Goal: Task Accomplishment & Management: Use online tool/utility

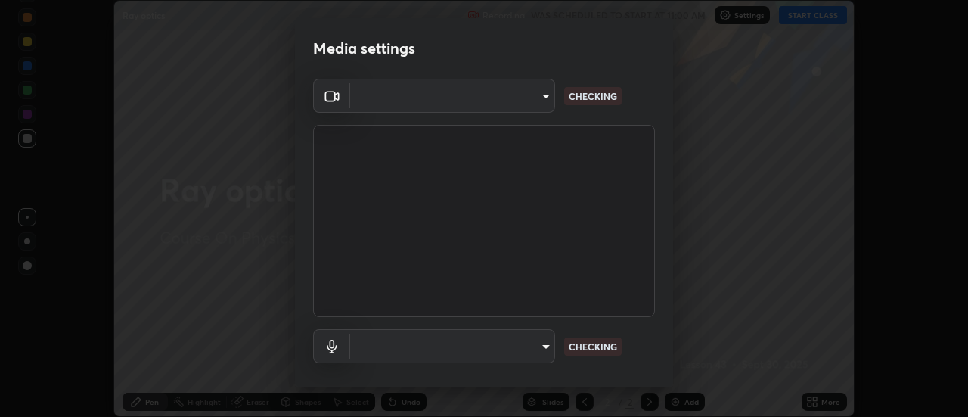
scroll to position [79, 0]
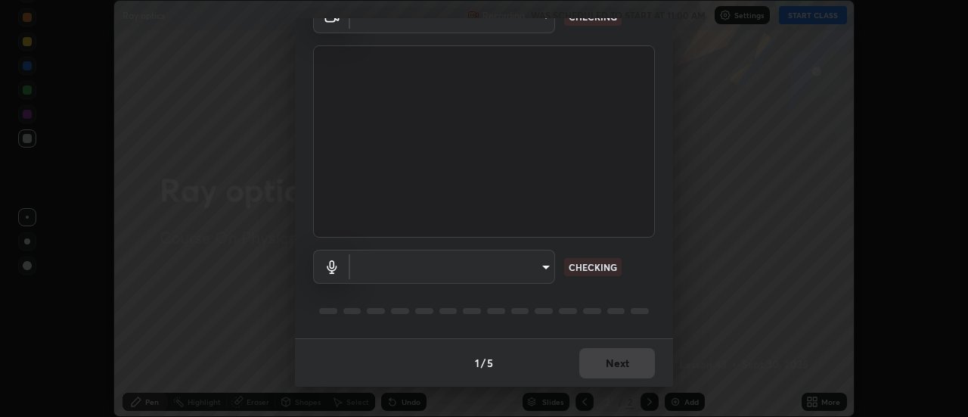
type input "4825068a70354f6bb8b87b711ec46b654dc523af82fc6d37acb8a926ccdce8f5"
type input "b65c06b14c7faa051d685f993ec14b3b84b1815ea69a0656019fd51a5eccf492"
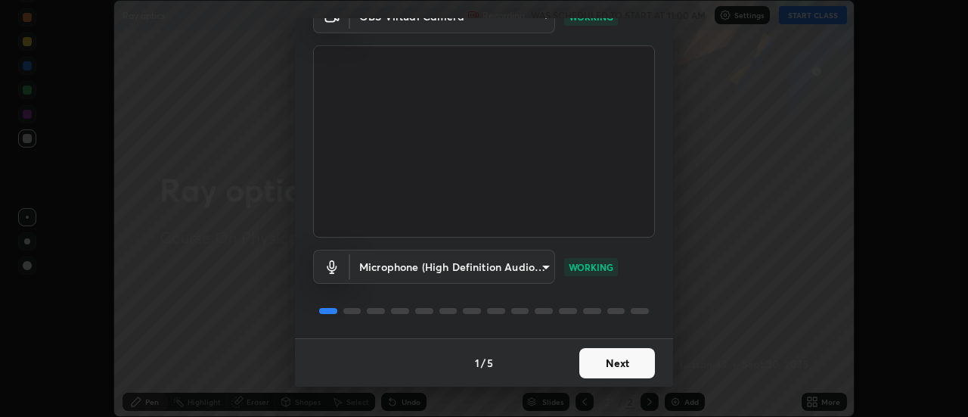
click at [595, 362] on button "Next" at bounding box center [617, 363] width 76 height 30
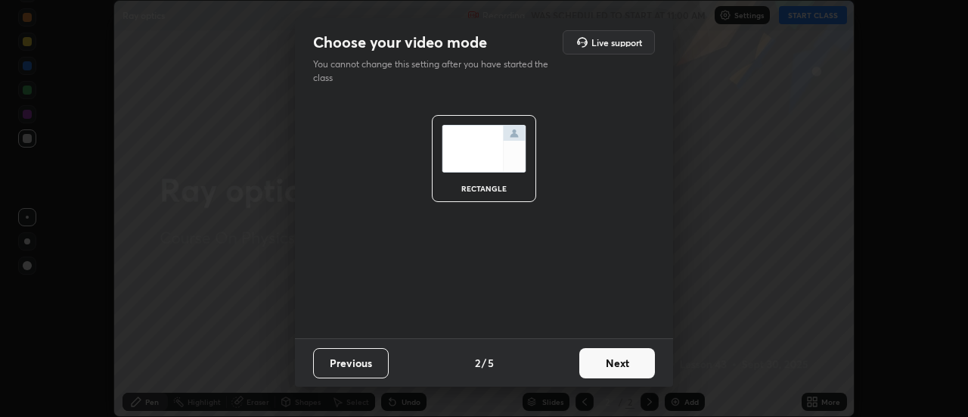
click at [594, 364] on button "Next" at bounding box center [617, 363] width 76 height 30
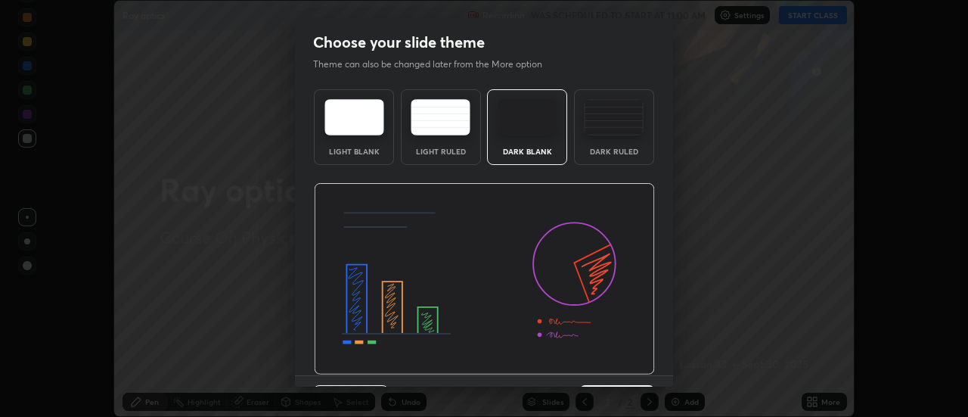
click at [594, 364] on img at bounding box center [484, 279] width 341 height 192
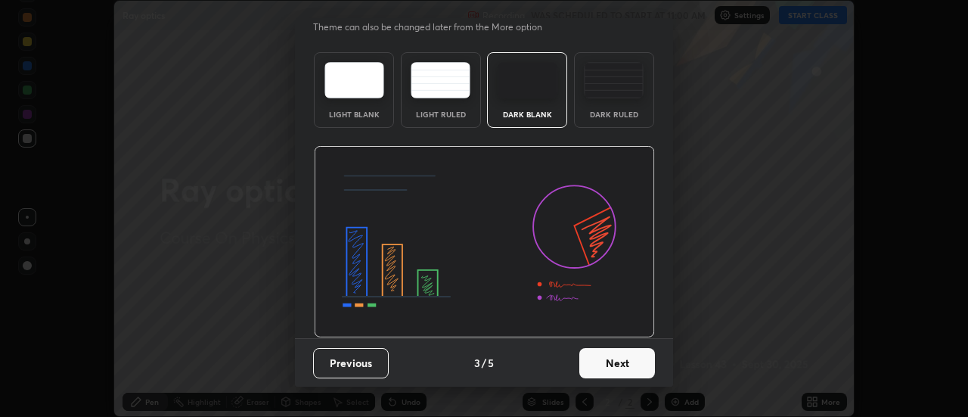
click at [593, 360] on button "Next" at bounding box center [617, 363] width 76 height 30
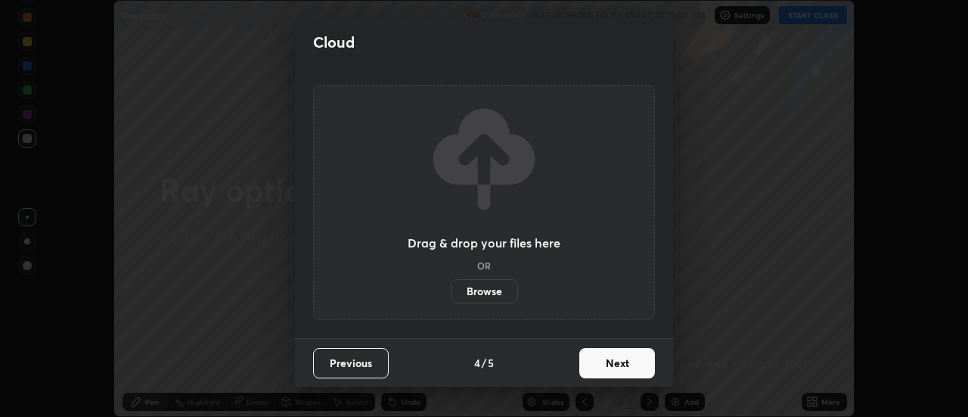
click at [598, 369] on button "Next" at bounding box center [617, 363] width 76 height 30
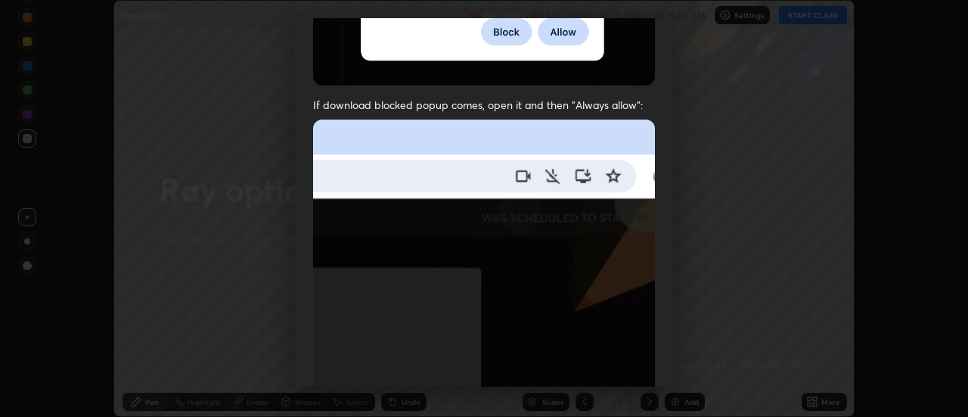
scroll to position [388, 0]
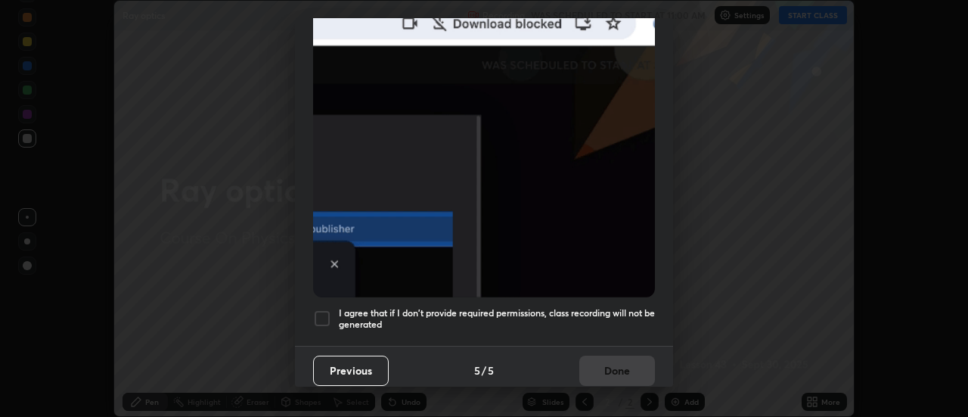
click at [325, 309] on div at bounding box center [322, 318] width 18 height 18
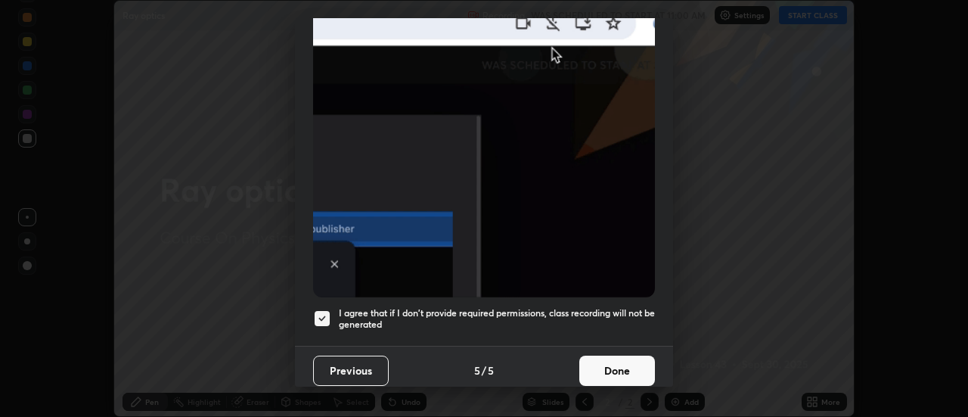
click at [592, 363] on button "Done" at bounding box center [617, 371] width 76 height 30
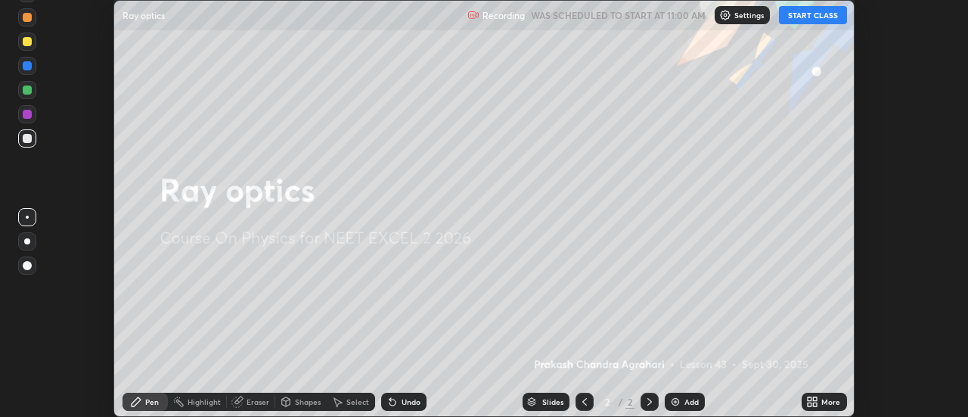
click at [545, 400] on div "Slides" at bounding box center [552, 402] width 21 height 8
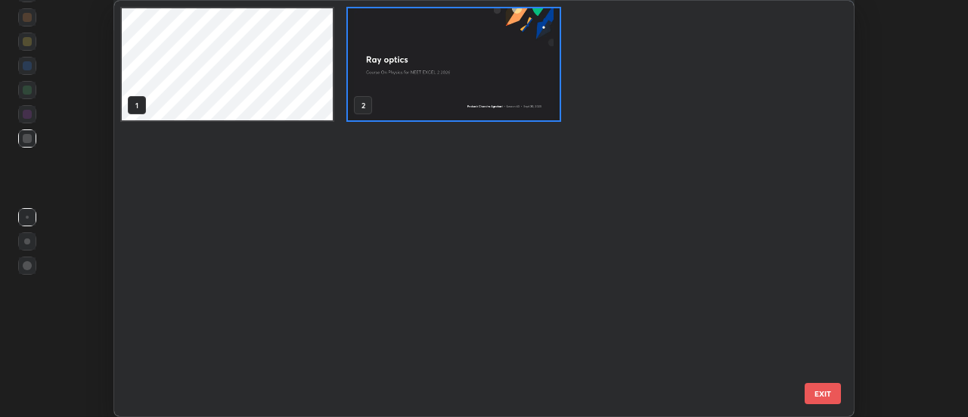
scroll to position [411, 732]
click at [594, 350] on div "1 2" at bounding box center [470, 208] width 713 height 415
click at [814, 395] on button "EXIT" at bounding box center [823, 393] width 36 height 21
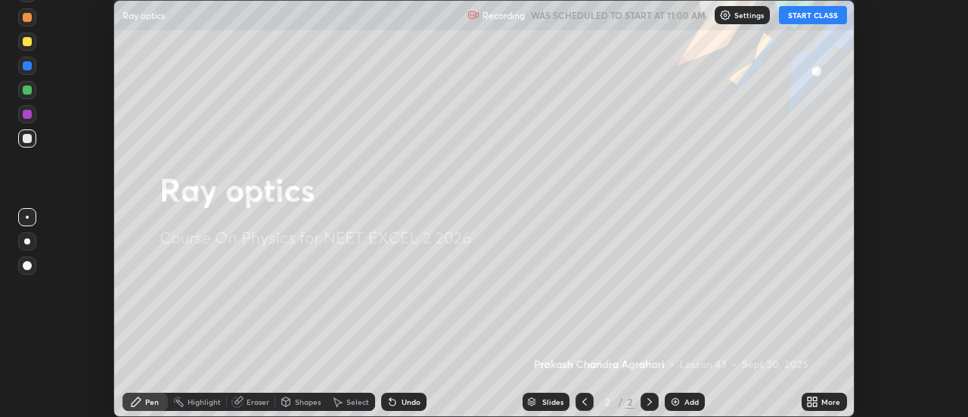
click at [810, 399] on icon at bounding box center [810, 399] width 4 height 4
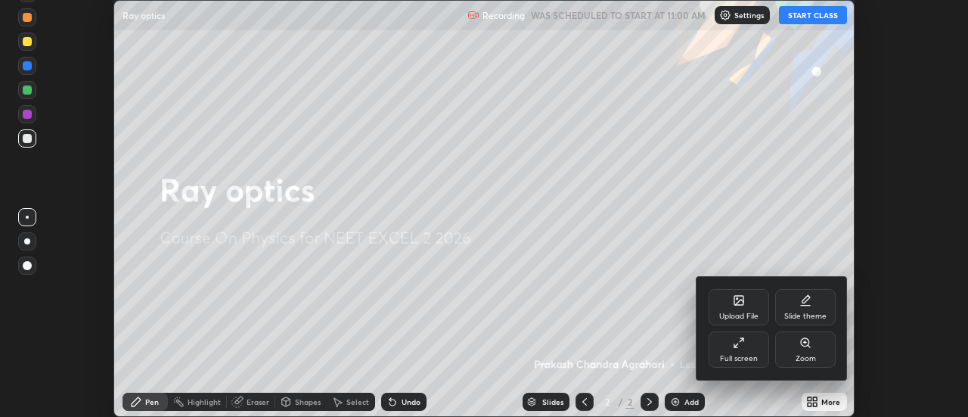
click at [744, 304] on icon at bounding box center [739, 300] width 12 height 12
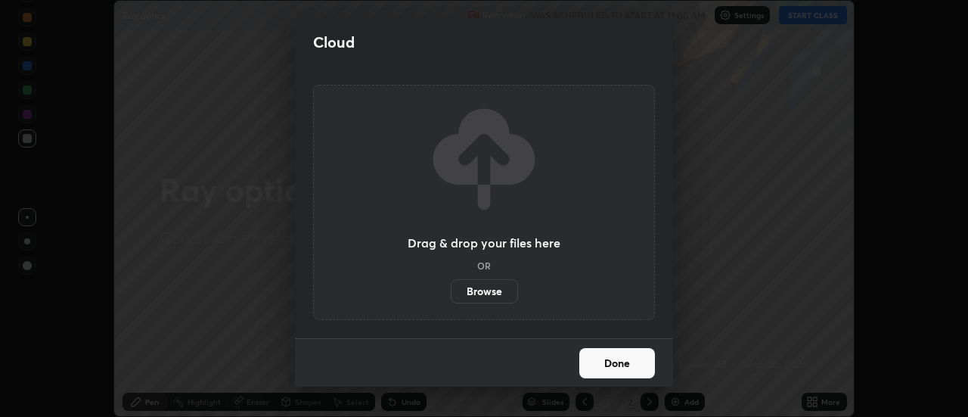
click at [500, 287] on label "Browse" at bounding box center [484, 291] width 67 height 24
click at [451, 287] on input "Browse" at bounding box center [451, 291] width 0 height 24
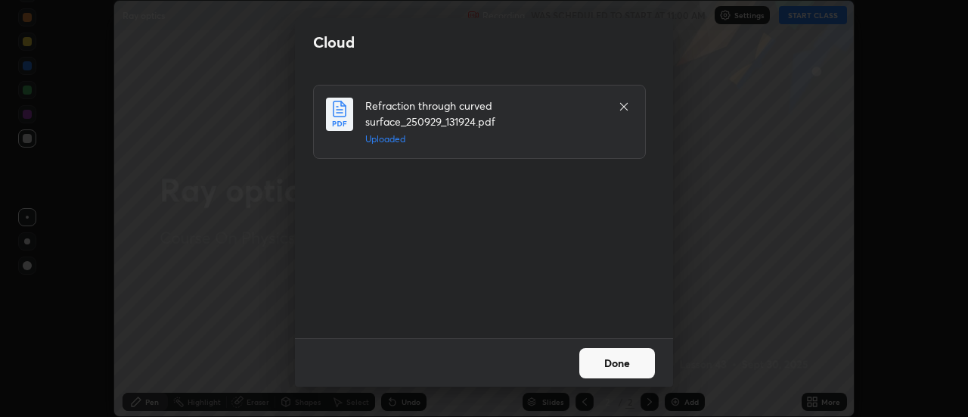
click at [608, 362] on button "Done" at bounding box center [617, 363] width 76 height 30
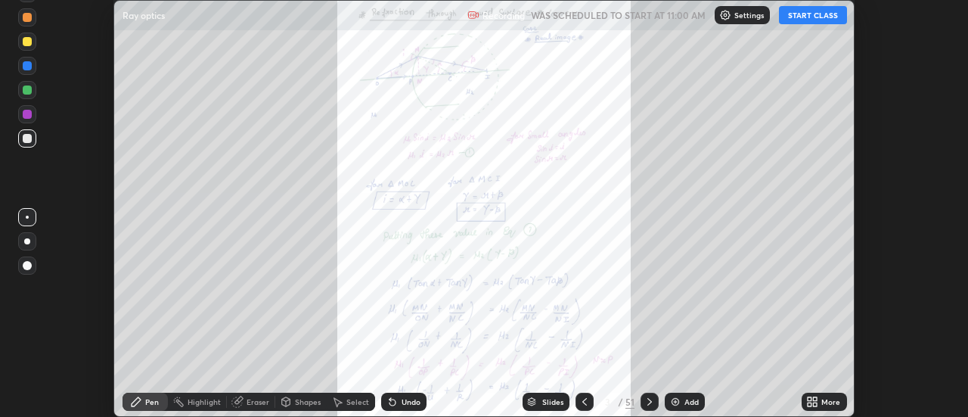
click at [555, 395] on div "Slides" at bounding box center [546, 402] width 47 height 18
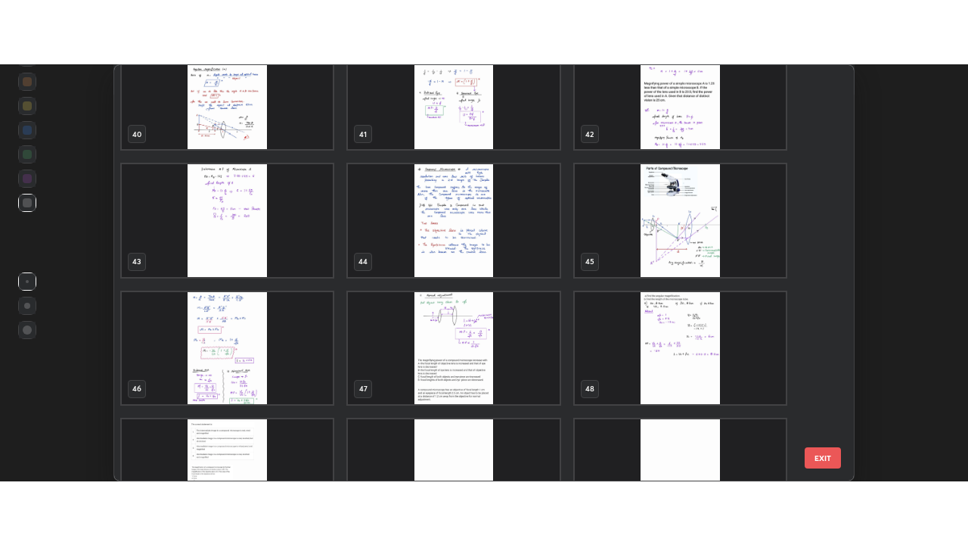
scroll to position [1693, 0]
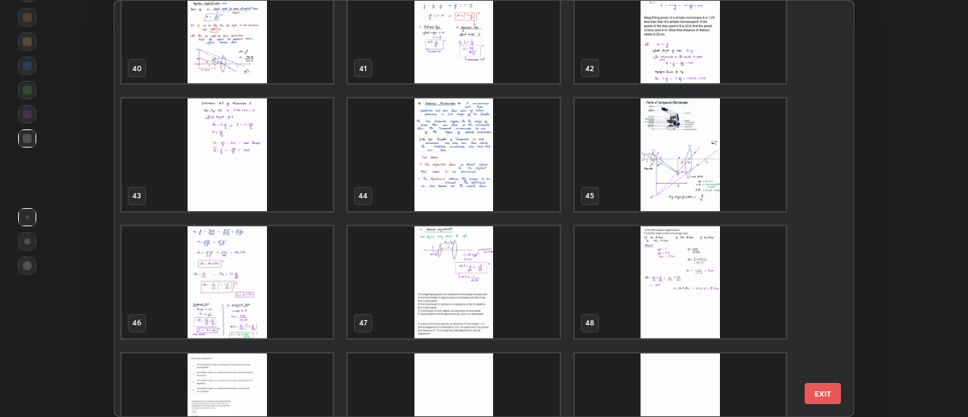
click at [505, 265] on img "grid" at bounding box center [454, 282] width 211 height 112
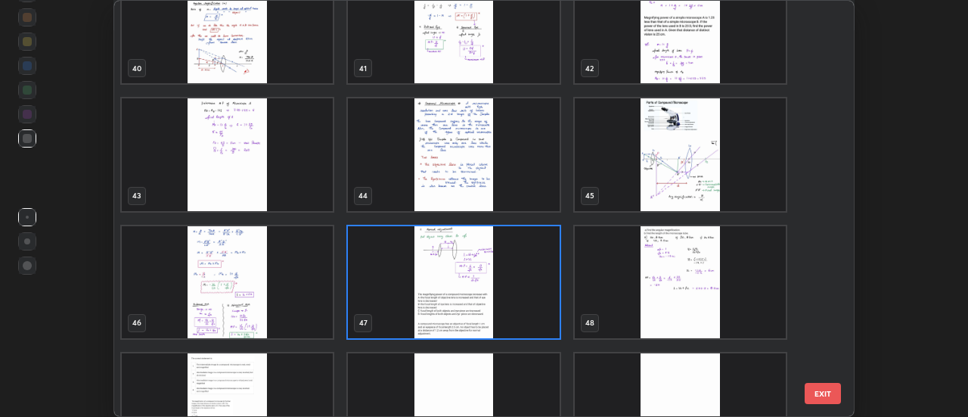
click at [505, 265] on img "grid" at bounding box center [454, 282] width 211 height 112
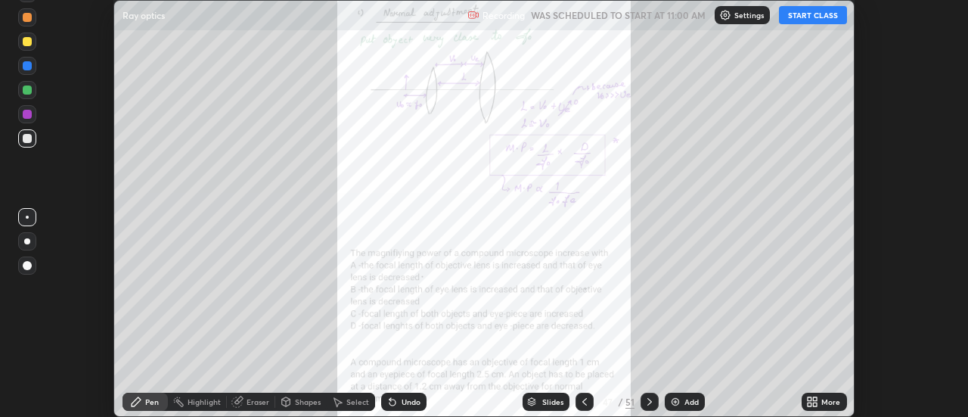
click at [792, 19] on button "START CLASS" at bounding box center [813, 15] width 68 height 18
click at [810, 399] on icon at bounding box center [810, 399] width 4 height 4
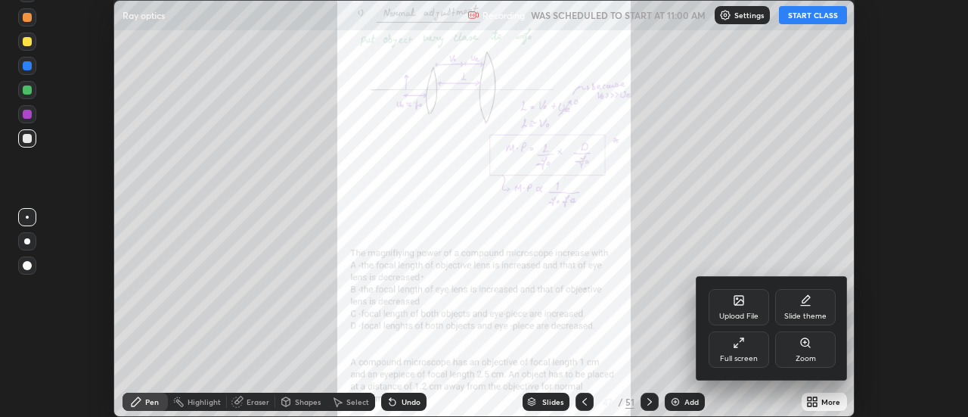
click at [754, 345] on div "Full screen" at bounding box center [739, 349] width 61 height 36
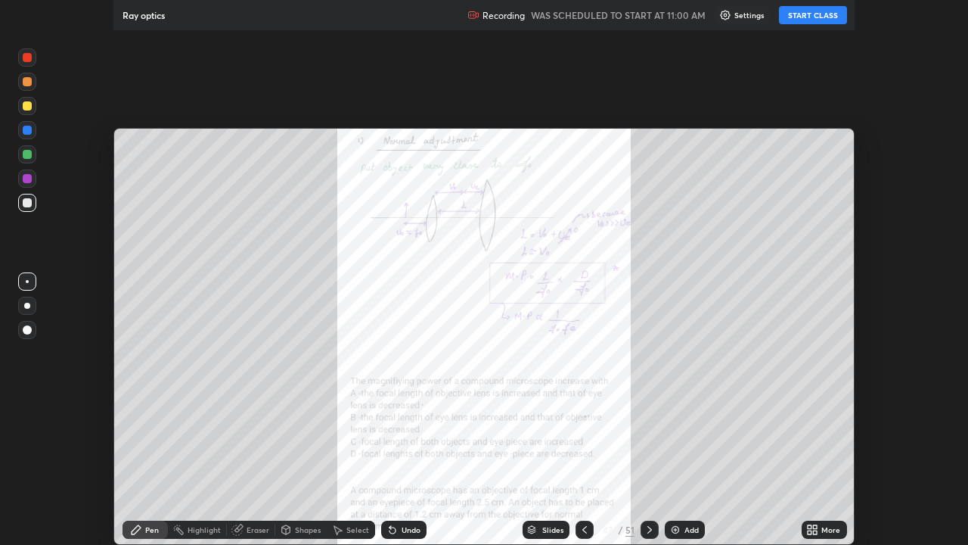
scroll to position [545, 968]
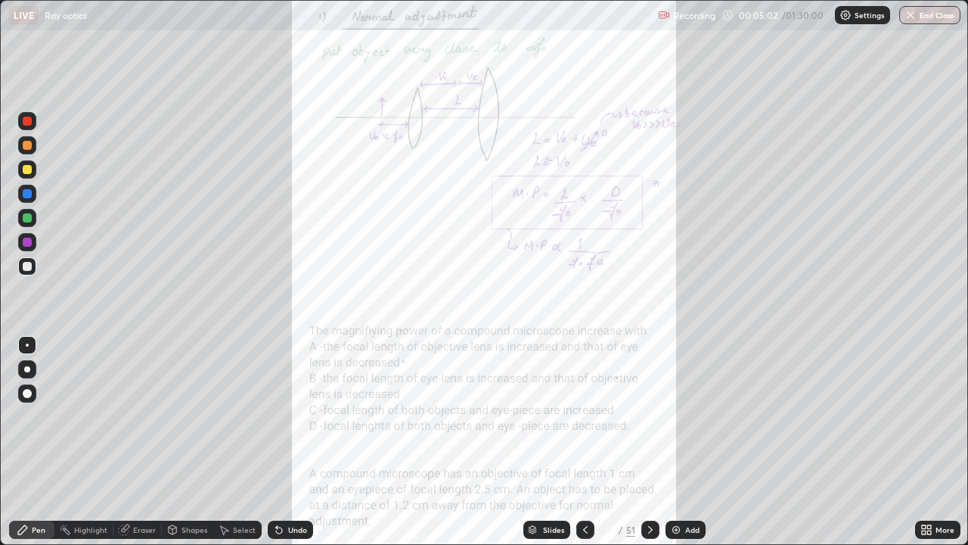
click at [650, 416] on icon at bounding box center [651, 530] width 12 height 12
click at [647, 416] on icon at bounding box center [651, 530] width 12 height 12
click at [650, 416] on icon at bounding box center [650, 530] width 5 height 8
click at [688, 416] on div "Add" at bounding box center [692, 530] width 14 height 8
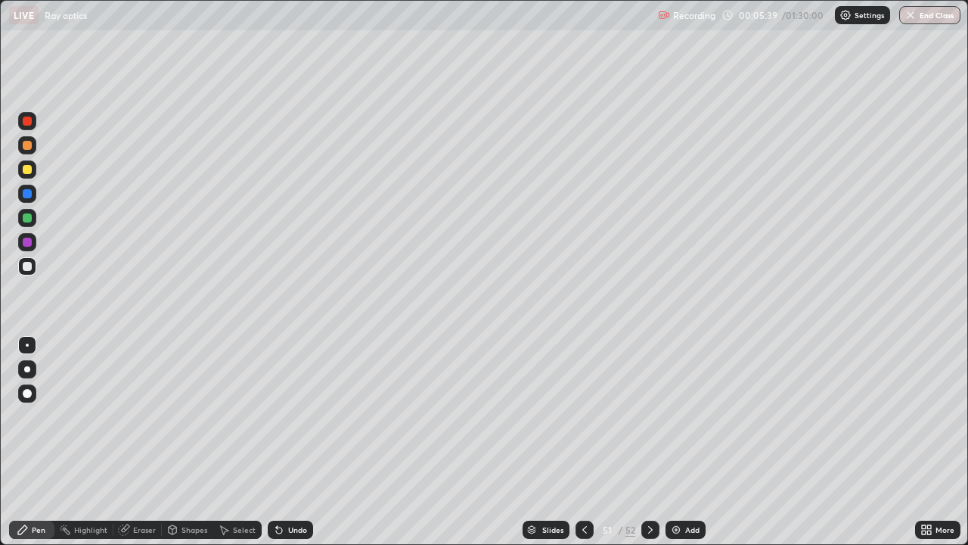
click at [27, 172] on div at bounding box center [27, 169] width 9 height 9
click at [27, 368] on div at bounding box center [27, 369] width 6 height 6
click at [30, 218] on div at bounding box center [27, 217] width 9 height 9
click at [292, 416] on div "Undo" at bounding box center [297, 530] width 19 height 8
click at [291, 416] on div "Undo" at bounding box center [297, 530] width 19 height 8
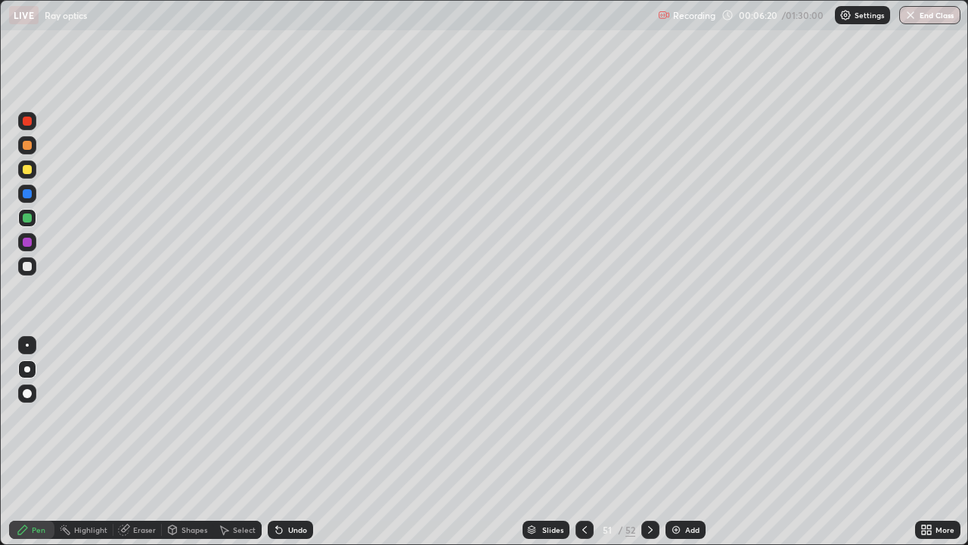
click at [293, 416] on div "Undo" at bounding box center [297, 530] width 19 height 8
click at [28, 242] on div at bounding box center [27, 242] width 9 height 9
click at [234, 416] on div "Select" at bounding box center [244, 530] width 23 height 8
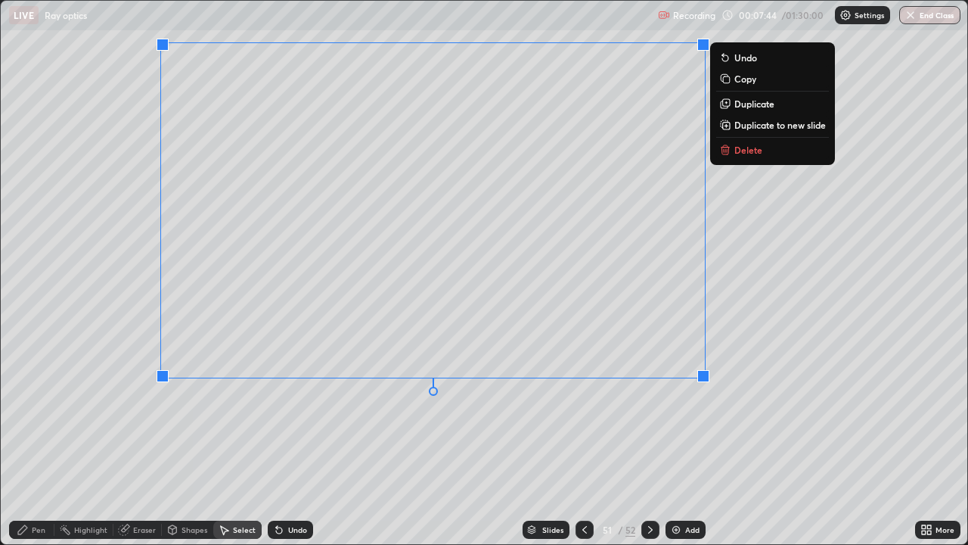
click at [574, 416] on div "0 ° Undo Copy Duplicate Duplicate to new slide Delete" at bounding box center [484, 272] width 967 height 543
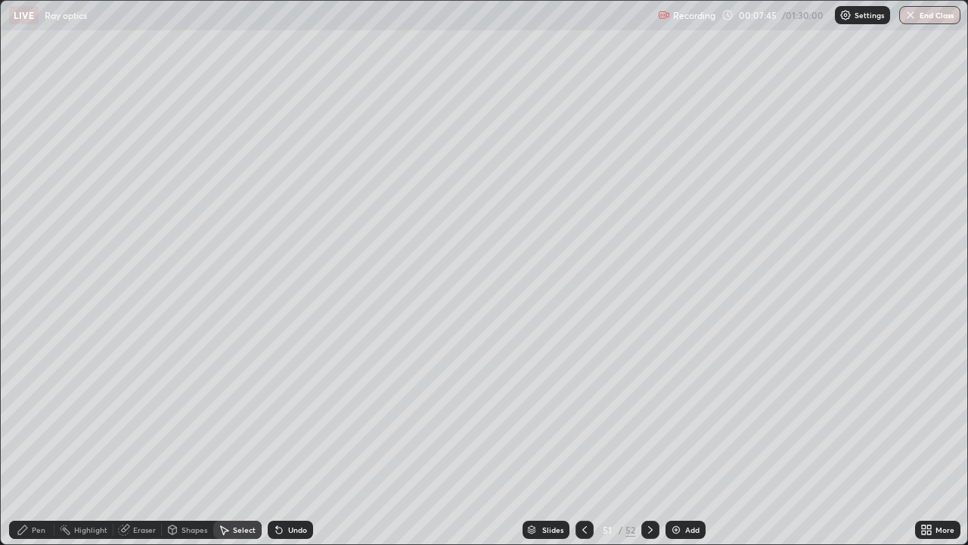
click at [44, 416] on div "Pen" at bounding box center [39, 530] width 14 height 8
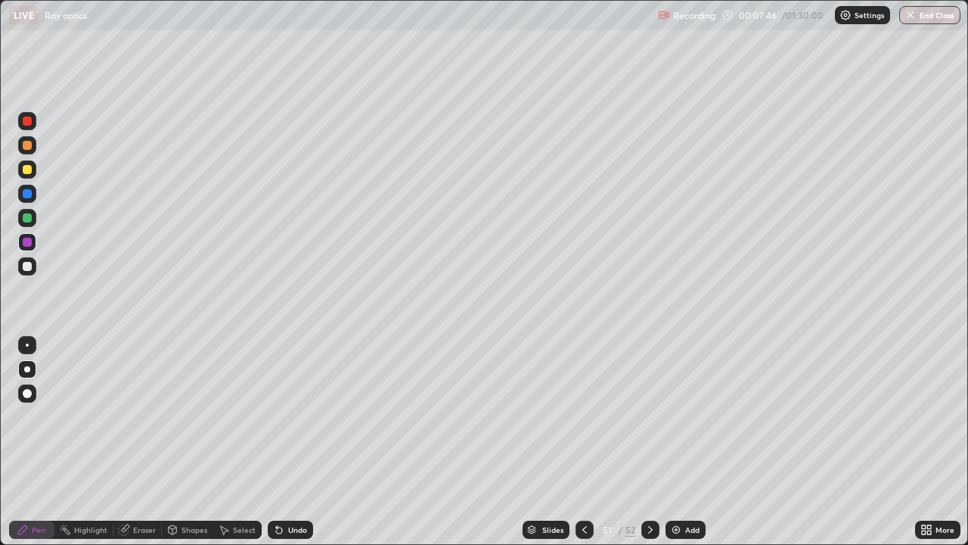
click at [18, 265] on div at bounding box center [27, 266] width 18 height 18
click at [297, 416] on div "Undo" at bounding box center [297, 530] width 19 height 8
click at [701, 416] on div "Add" at bounding box center [686, 529] width 40 height 18
click at [27, 219] on div at bounding box center [27, 217] width 9 height 9
click at [585, 416] on icon at bounding box center [585, 530] width 12 height 12
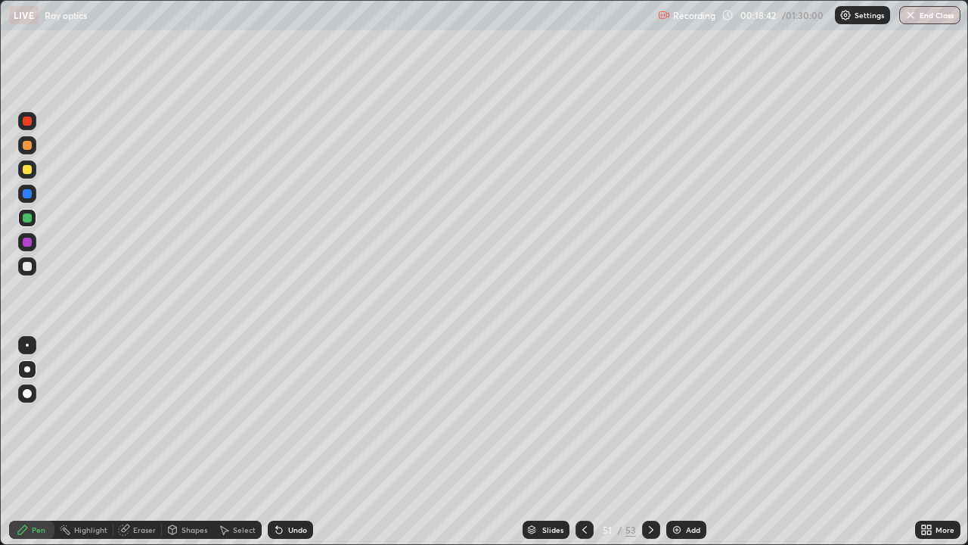
click at [648, 416] on icon at bounding box center [651, 530] width 12 height 12
click at [140, 416] on div "Eraser" at bounding box center [144, 530] width 23 height 8
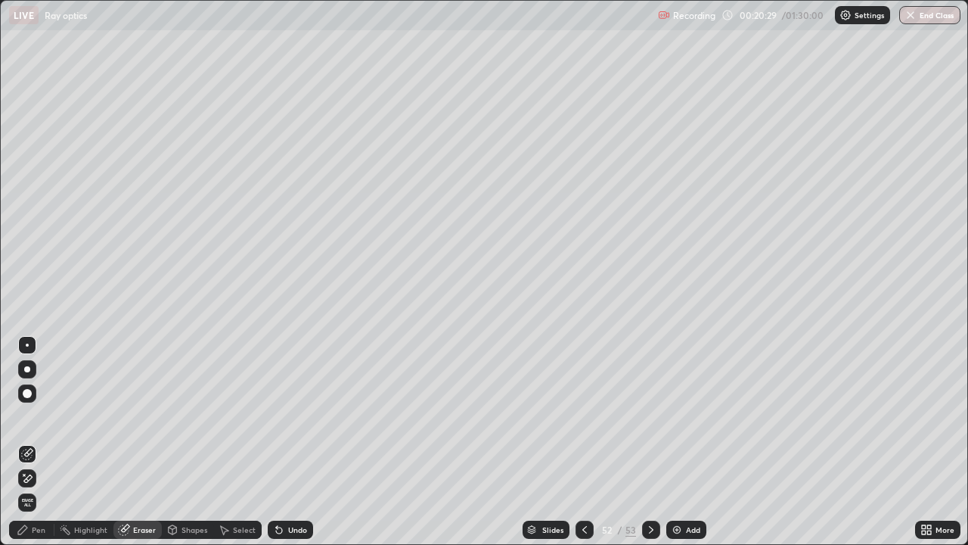
click at [32, 416] on div "Pen" at bounding box center [39, 530] width 14 height 8
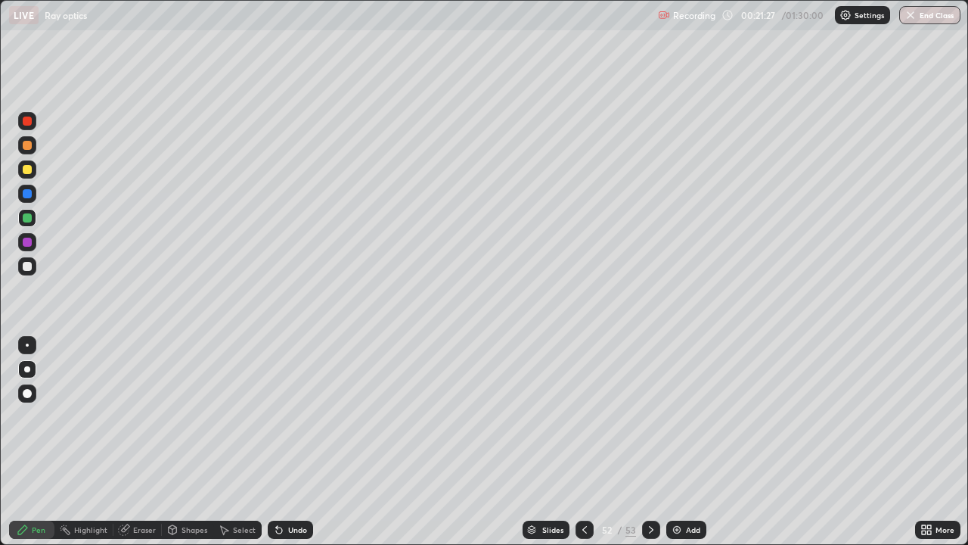
click at [29, 197] on div at bounding box center [27, 193] width 9 height 9
click at [28, 173] on div at bounding box center [27, 169] width 9 height 9
click at [139, 416] on div "Eraser" at bounding box center [144, 530] width 23 height 8
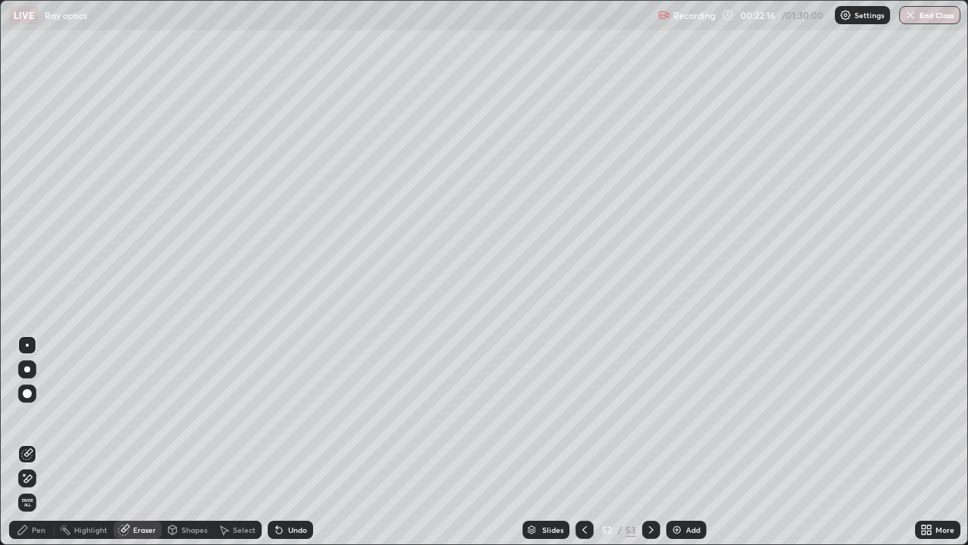
click at [49, 416] on div "Pen" at bounding box center [31, 529] width 45 height 18
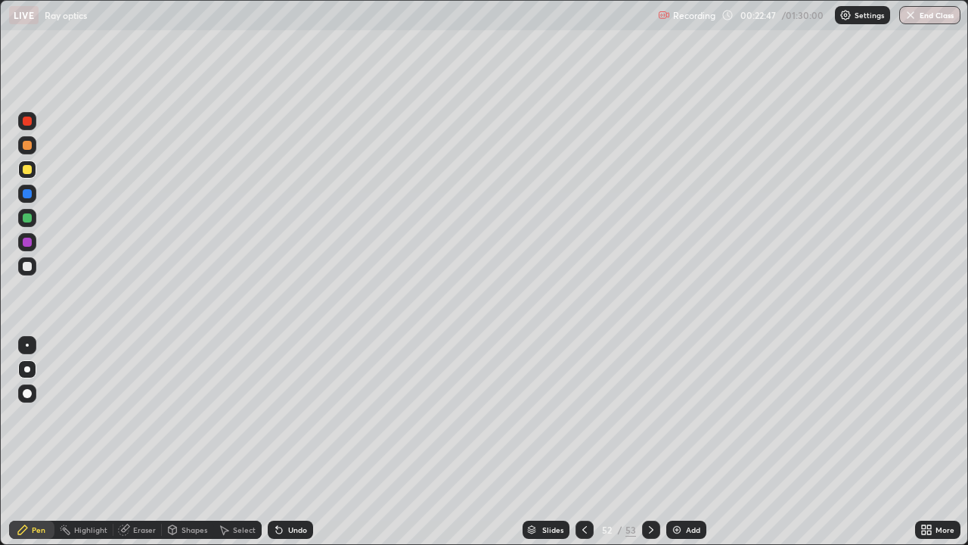
click at [676, 416] on img at bounding box center [677, 530] width 12 height 12
click at [576, 416] on div at bounding box center [585, 529] width 18 height 18
click at [650, 416] on icon at bounding box center [651, 530] width 12 height 12
click at [138, 416] on div "Eraser" at bounding box center [144, 530] width 23 height 8
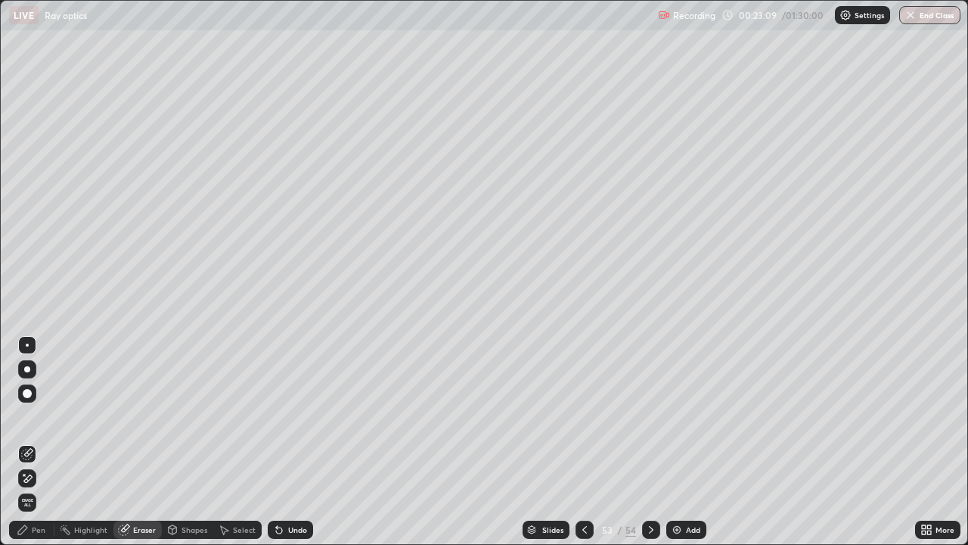
click at [33, 416] on div "Pen" at bounding box center [39, 530] width 14 height 8
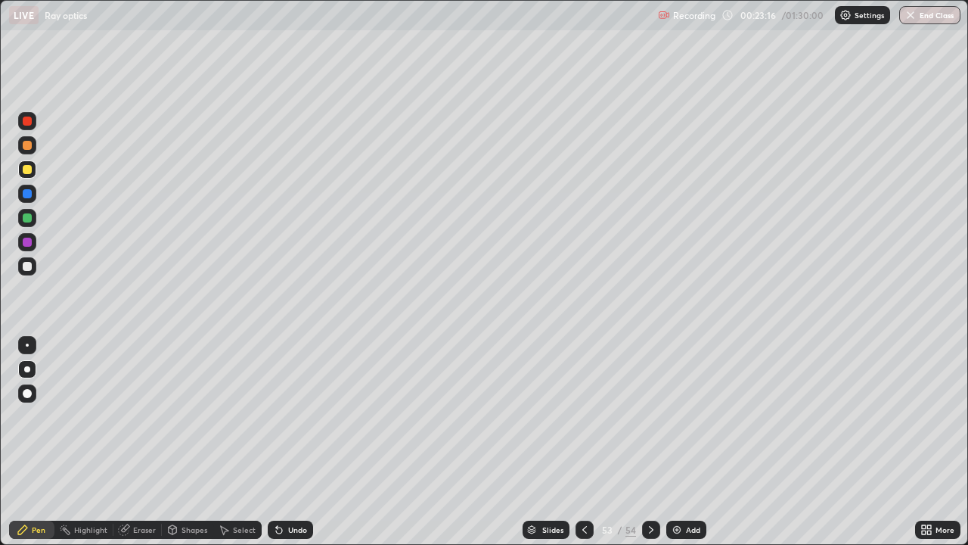
click at [293, 416] on div "Undo" at bounding box center [297, 530] width 19 height 8
click at [298, 416] on div "Undo" at bounding box center [290, 529] width 45 height 18
click at [297, 416] on div "Undo" at bounding box center [290, 529] width 45 height 18
click at [294, 416] on div "Undo" at bounding box center [290, 529] width 45 height 18
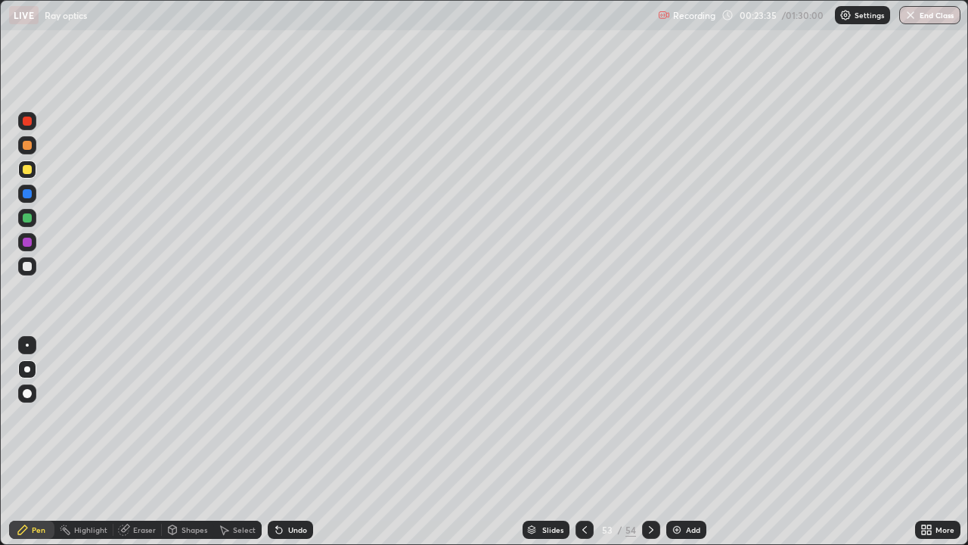
click at [141, 416] on div "Eraser" at bounding box center [137, 529] width 48 height 18
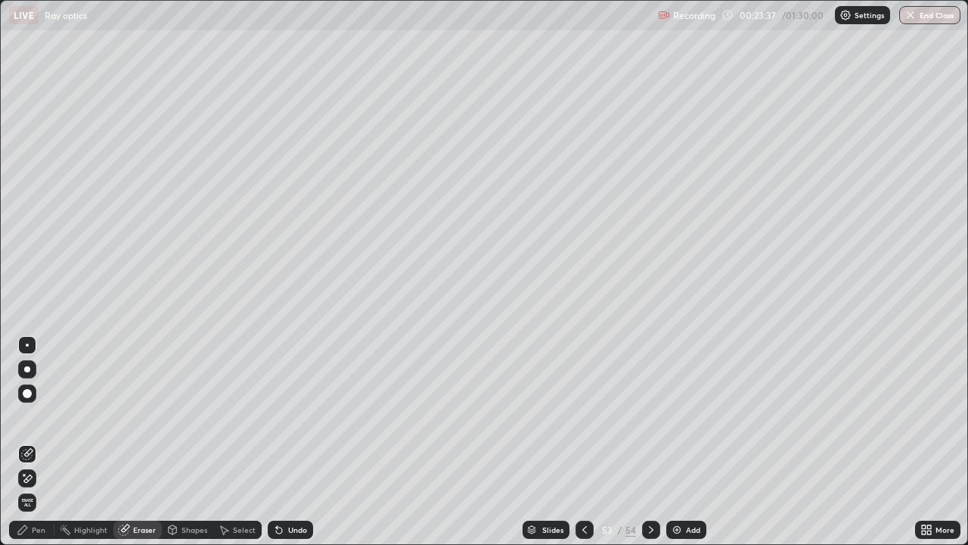
click at [26, 416] on icon at bounding box center [28, 478] width 8 height 8
click at [34, 416] on div "Pen" at bounding box center [39, 530] width 14 height 8
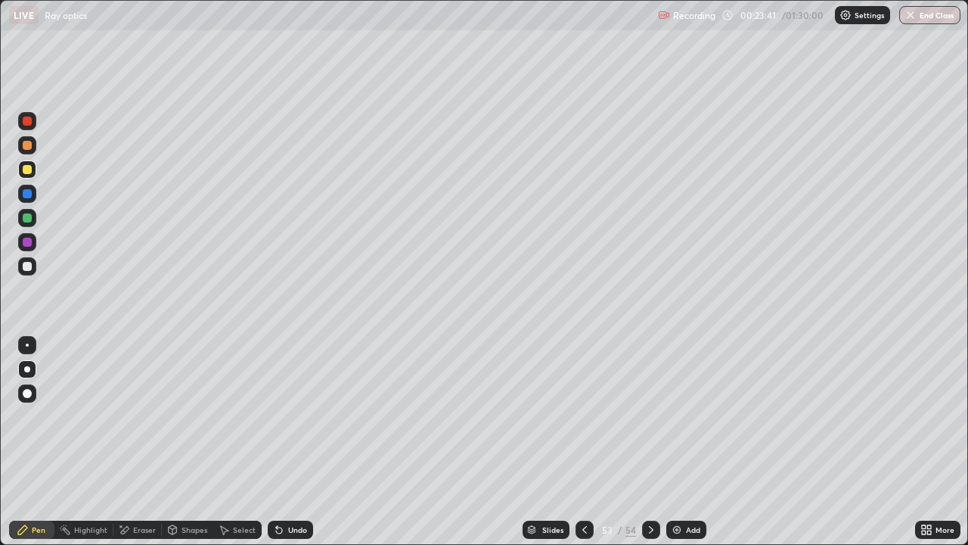
click at [26, 241] on div at bounding box center [27, 242] width 9 height 9
click at [583, 416] on icon at bounding box center [585, 530] width 5 height 8
click at [649, 416] on icon at bounding box center [651, 530] width 5 height 8
click at [583, 416] on icon at bounding box center [585, 530] width 5 height 8
click at [583, 416] on icon at bounding box center [585, 530] width 12 height 12
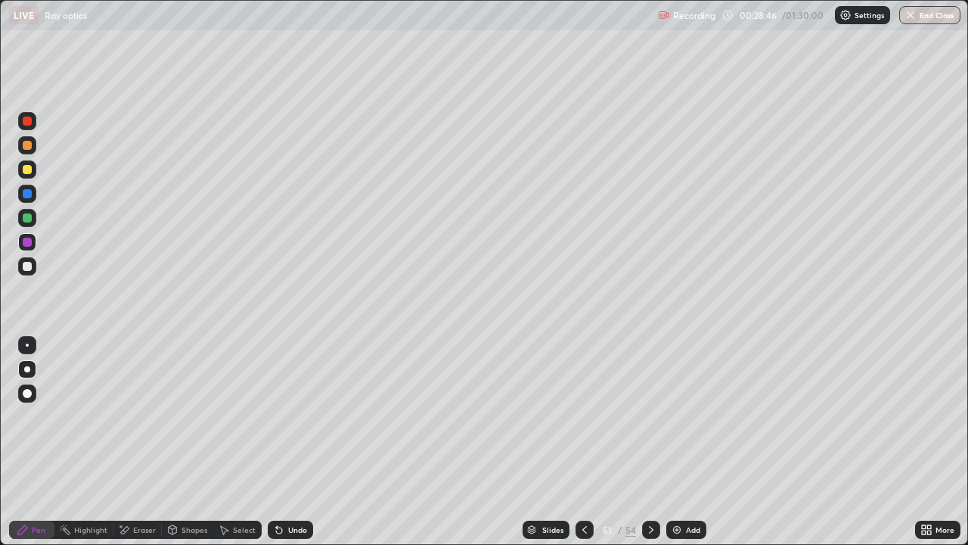
click at [30, 216] on div at bounding box center [27, 217] width 9 height 9
click at [291, 416] on div "Undo" at bounding box center [297, 530] width 19 height 8
click at [647, 416] on icon at bounding box center [651, 530] width 12 height 12
click at [642, 416] on div at bounding box center [651, 529] width 18 height 18
click at [681, 416] on img at bounding box center [677, 530] width 12 height 12
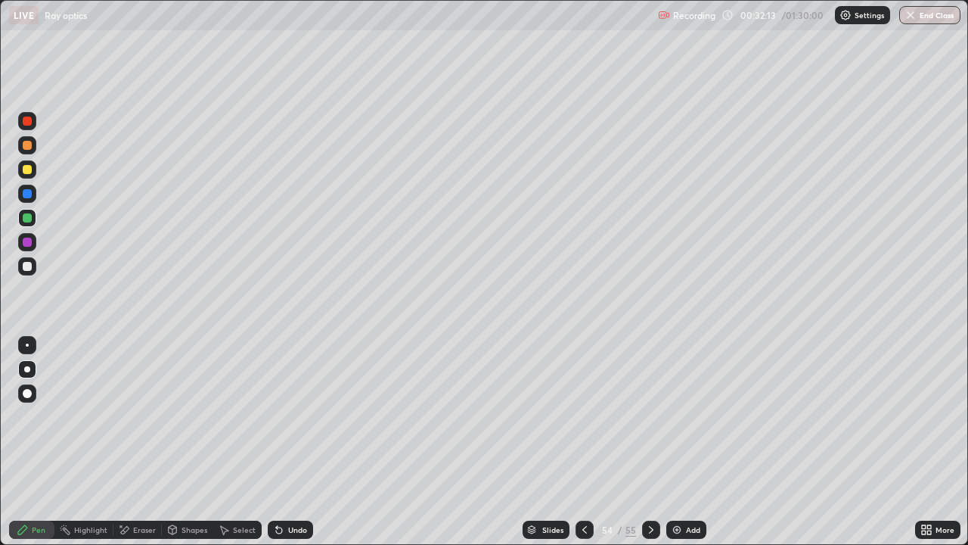
click at [28, 122] on div at bounding box center [27, 121] width 9 height 9
click at [30, 169] on div at bounding box center [27, 169] width 9 height 9
click at [27, 266] on div at bounding box center [27, 266] width 9 height 9
click at [28, 216] on div at bounding box center [27, 217] width 9 height 9
click at [247, 416] on div "Select" at bounding box center [244, 530] width 23 height 8
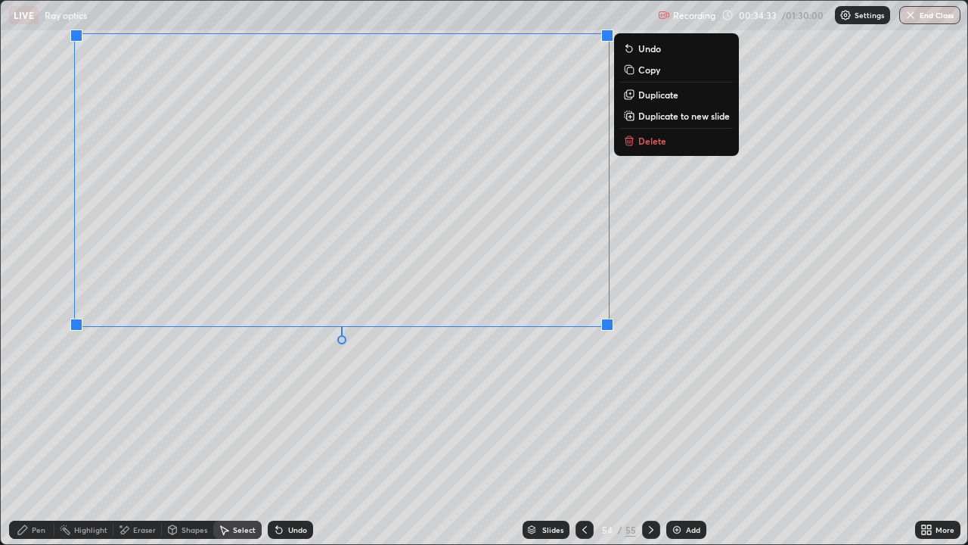
click at [480, 416] on div "0 ° Undo Copy Duplicate Duplicate to new slide Delete" at bounding box center [484, 272] width 967 height 543
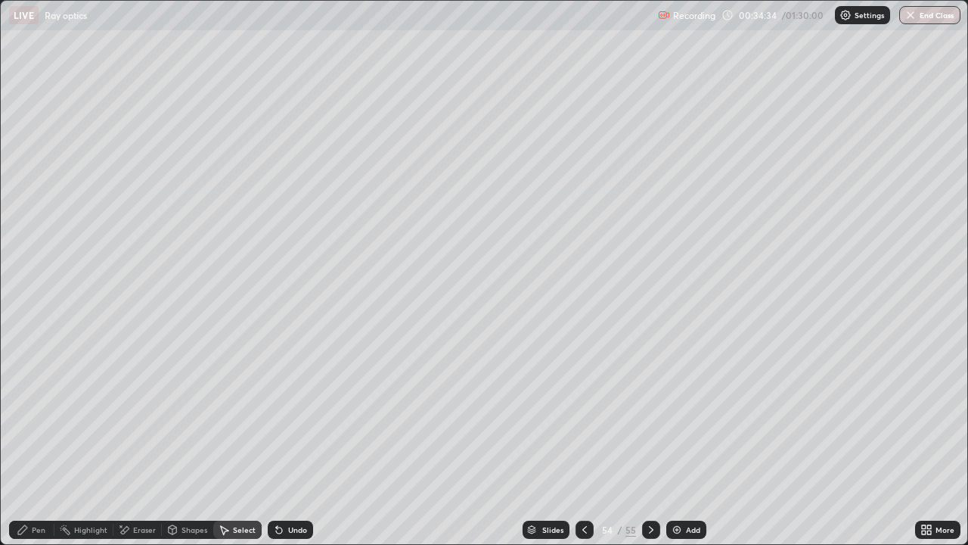
click at [38, 416] on div "Pen" at bounding box center [39, 530] width 14 height 8
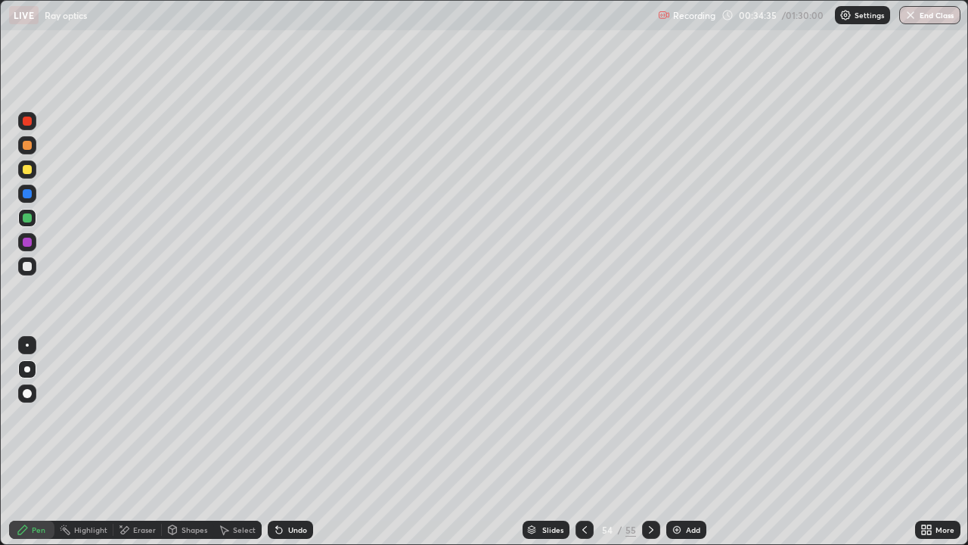
click at [28, 244] on div at bounding box center [27, 242] width 9 height 9
click at [241, 416] on div "Select" at bounding box center [244, 530] width 23 height 8
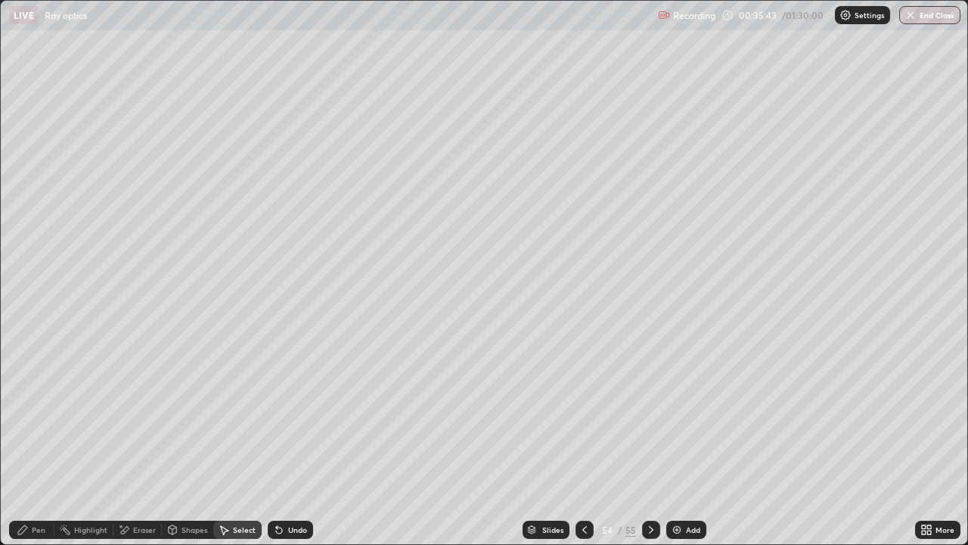
click at [73, 380] on div "0 ° Undo Copy Duplicate Duplicate to new slide Delete" at bounding box center [484, 272] width 967 height 543
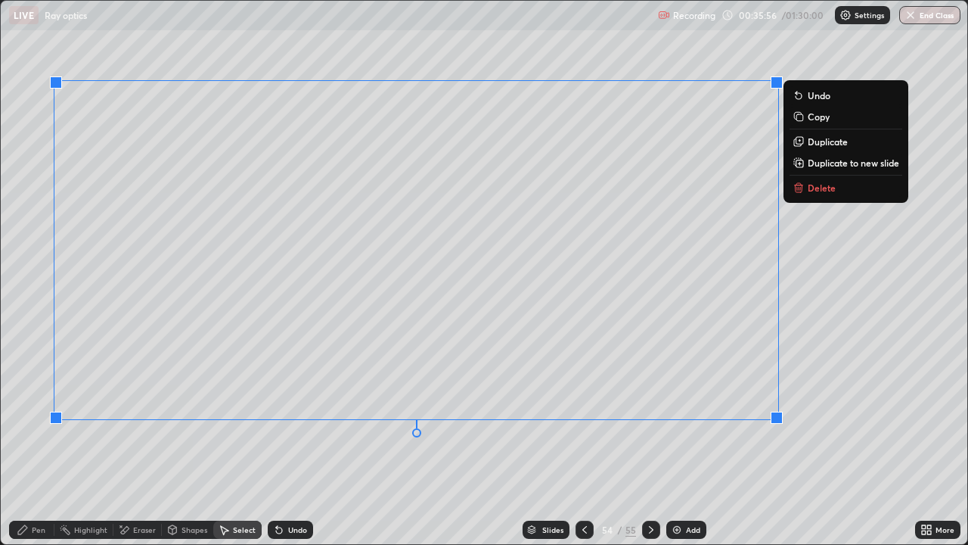
click at [859, 337] on div "0 ° Undo Copy Duplicate Duplicate to new slide Delete" at bounding box center [484, 272] width 967 height 543
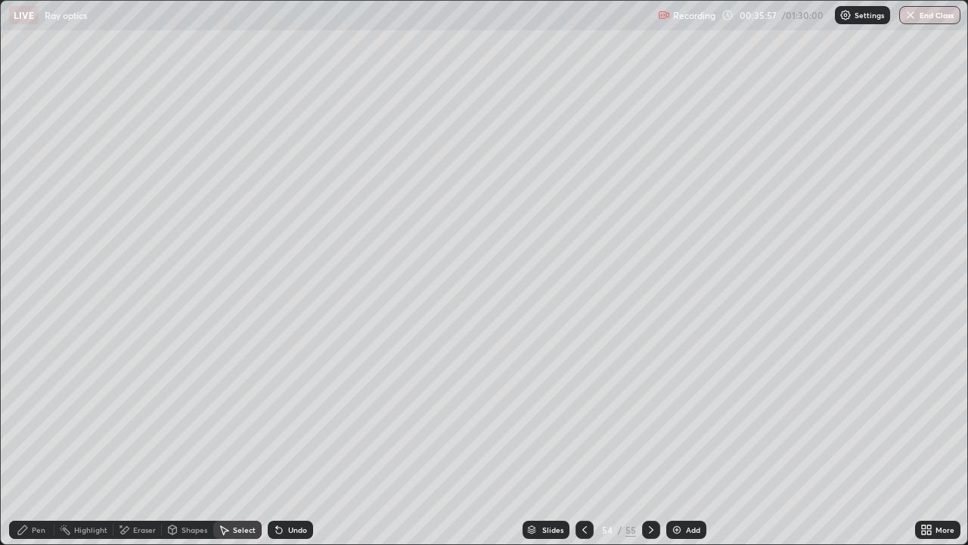
click at [42, 416] on div "Pen" at bounding box center [39, 530] width 14 height 8
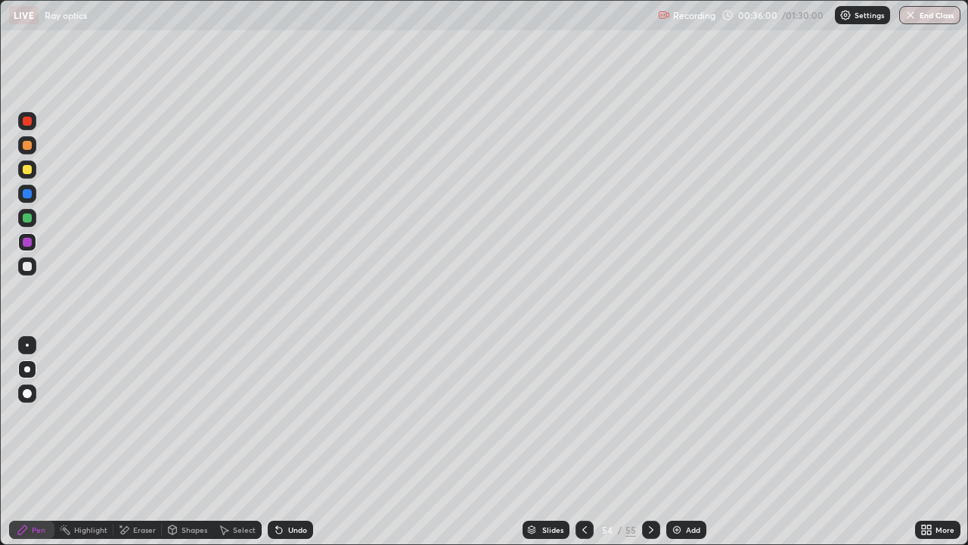
click at [26, 268] on div at bounding box center [27, 266] width 9 height 9
click at [675, 416] on img at bounding box center [677, 530] width 12 height 12
click at [581, 416] on icon at bounding box center [585, 530] width 12 height 12
click at [651, 416] on icon at bounding box center [651, 530] width 12 height 12
click at [679, 416] on img at bounding box center [677, 530] width 12 height 12
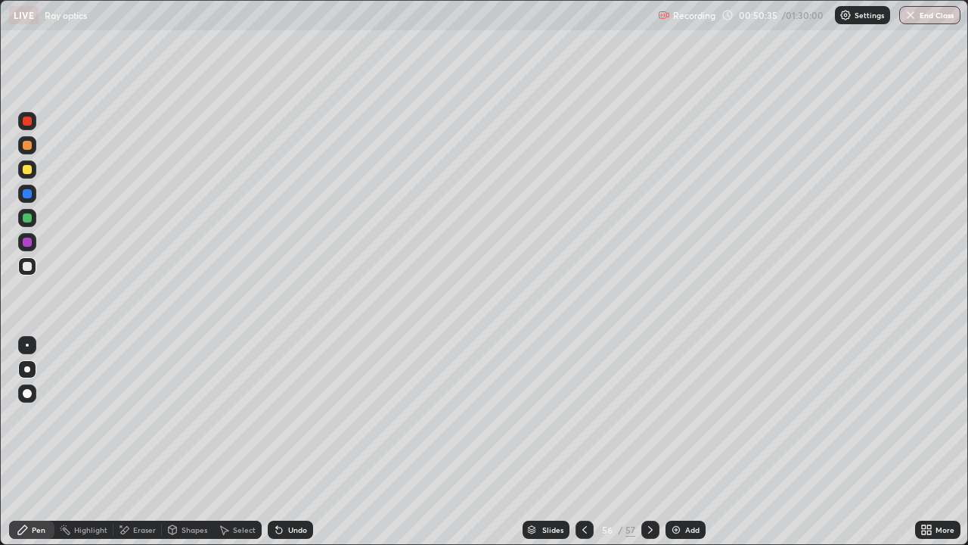
click at [26, 246] on div at bounding box center [27, 242] width 9 height 9
click at [27, 266] on div at bounding box center [27, 266] width 9 height 9
click at [139, 416] on div "Eraser" at bounding box center [144, 530] width 23 height 8
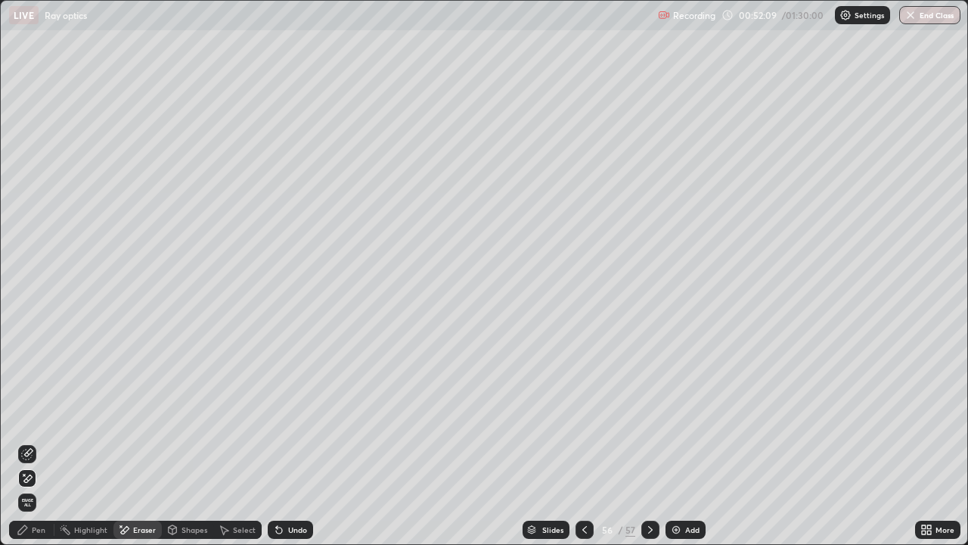
click at [34, 416] on div "Pen" at bounding box center [39, 530] width 14 height 8
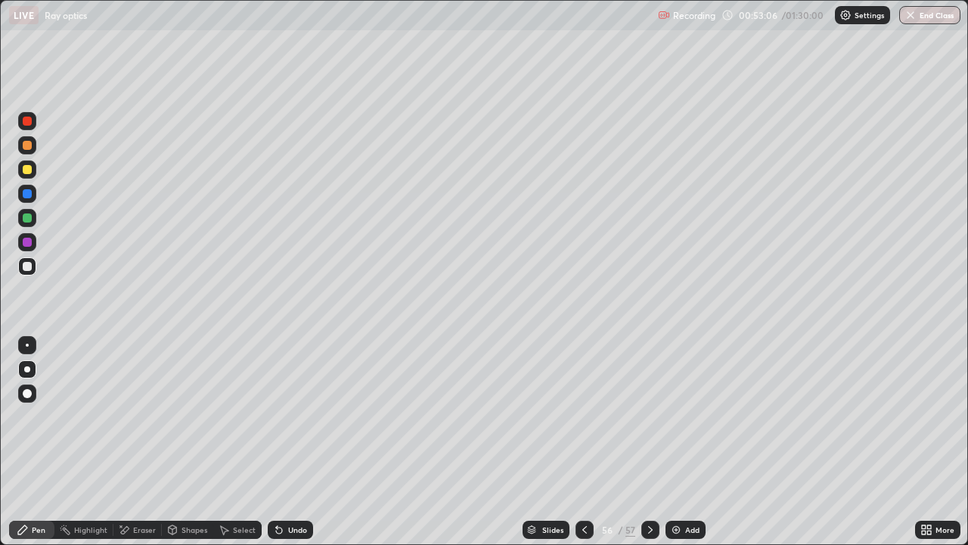
click at [148, 416] on div "Eraser" at bounding box center [144, 530] width 23 height 8
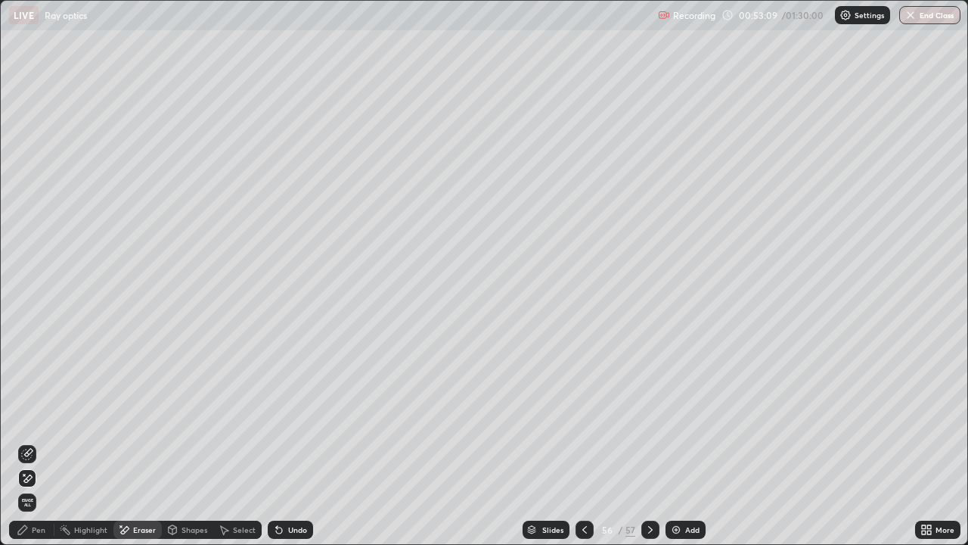
click at [143, 416] on div "Eraser" at bounding box center [144, 530] width 23 height 8
click at [35, 416] on div "Pen" at bounding box center [39, 530] width 14 height 8
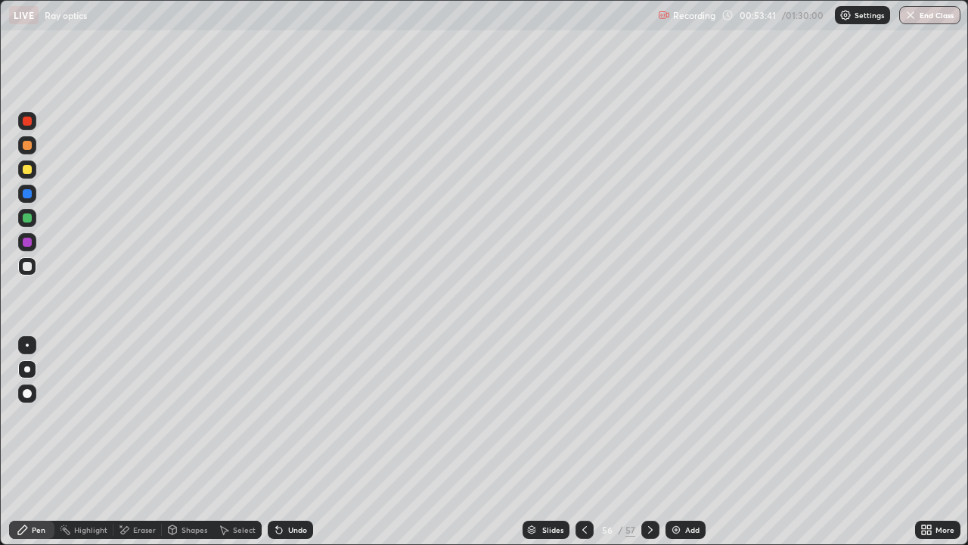
click at [140, 416] on div "Eraser" at bounding box center [144, 530] width 23 height 8
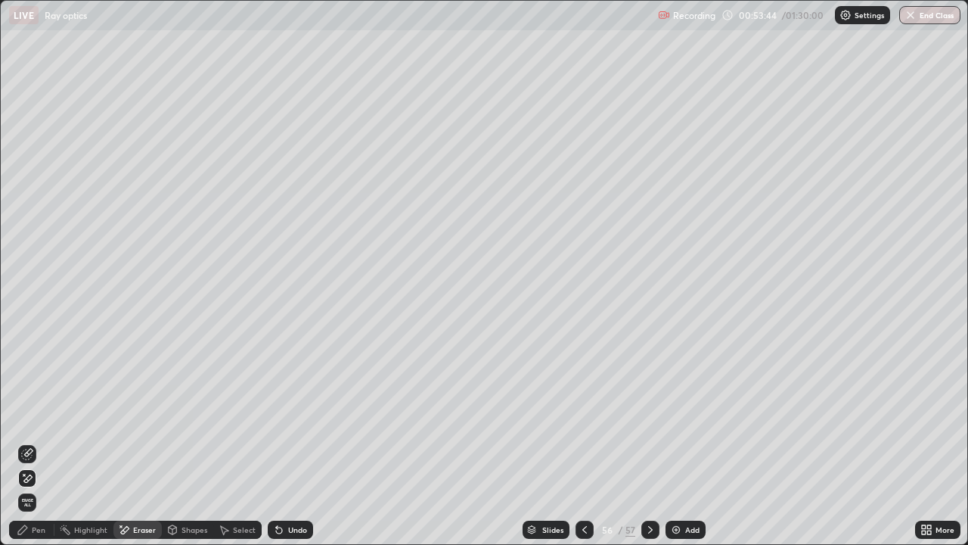
click at [32, 416] on div "Pen" at bounding box center [39, 530] width 14 height 8
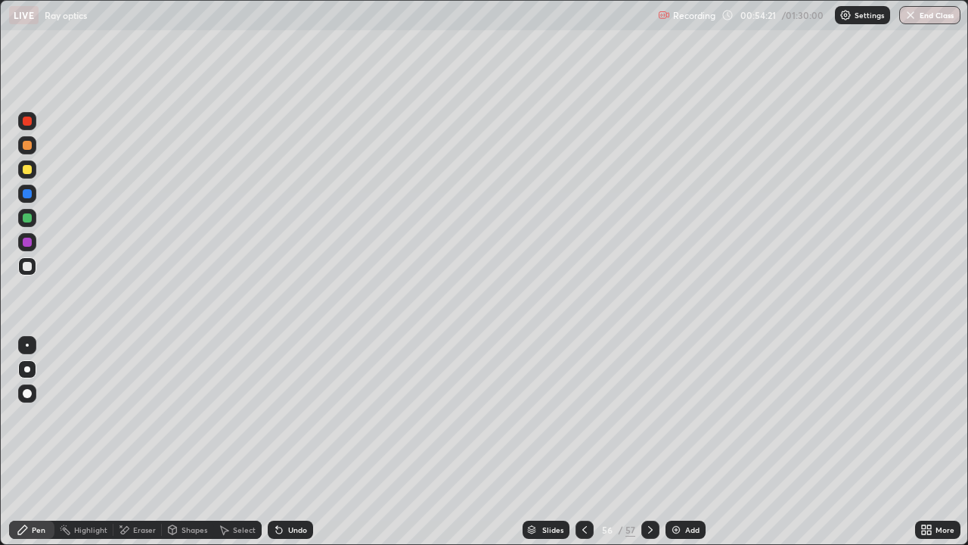
click at [139, 416] on div "Eraser" at bounding box center [144, 530] width 23 height 8
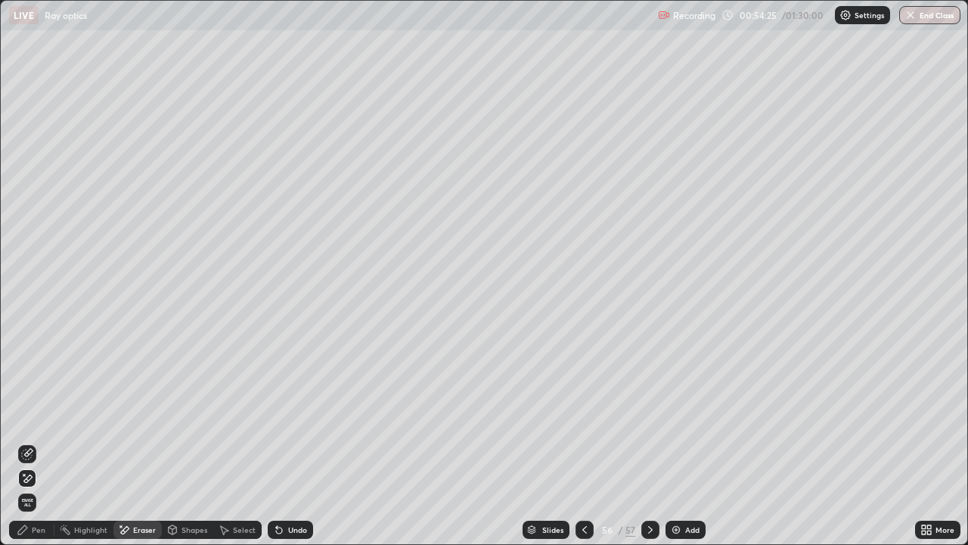
click at [35, 416] on div "Pen" at bounding box center [39, 530] width 14 height 8
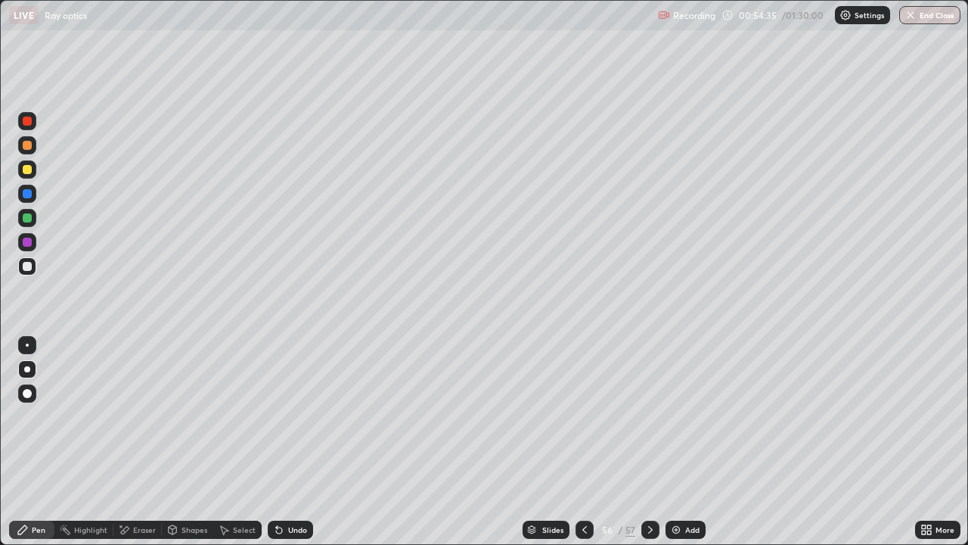
click at [151, 416] on div "Eraser" at bounding box center [144, 530] width 23 height 8
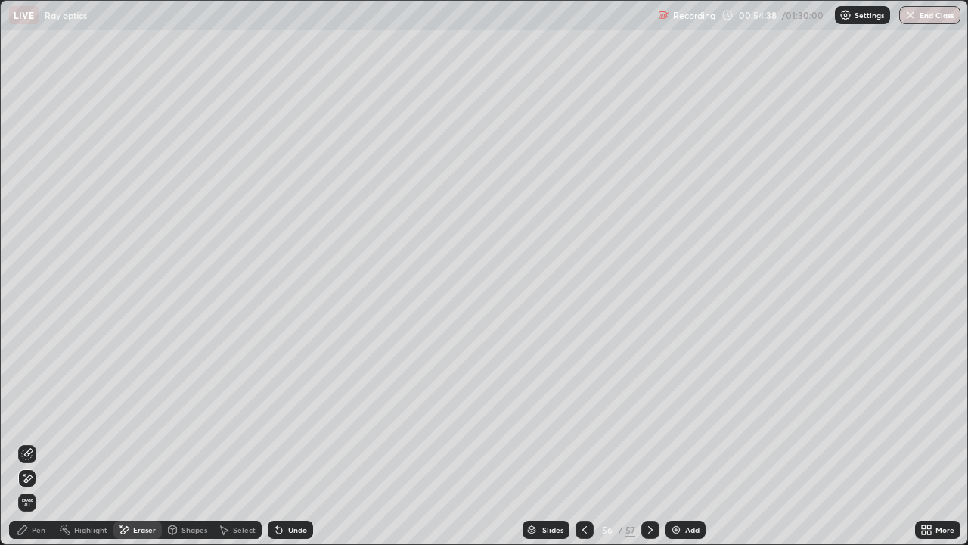
click at [36, 416] on div "Pen" at bounding box center [31, 529] width 45 height 18
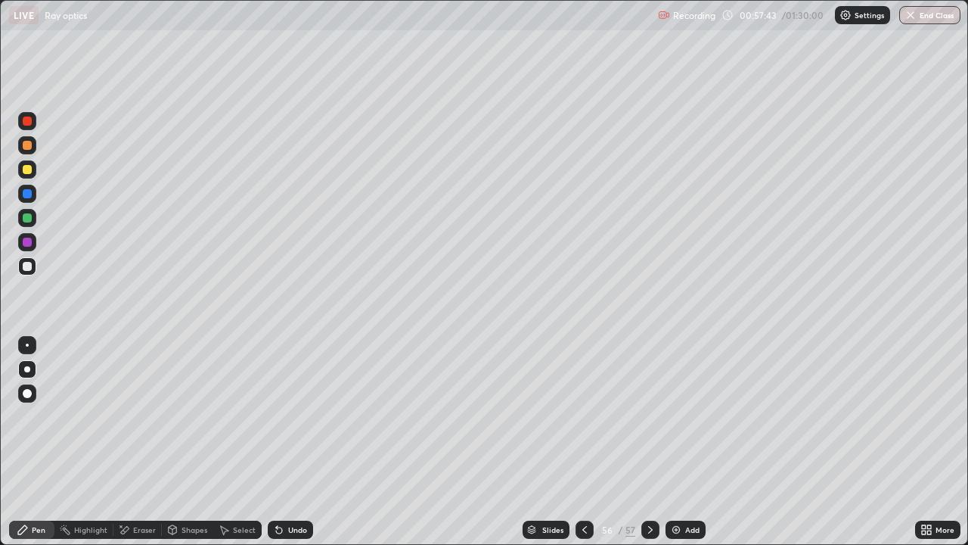
click at [674, 416] on div "Add" at bounding box center [686, 529] width 40 height 18
click at [28, 242] on div at bounding box center [27, 242] width 9 height 9
click at [142, 416] on div "Eraser" at bounding box center [144, 530] width 23 height 8
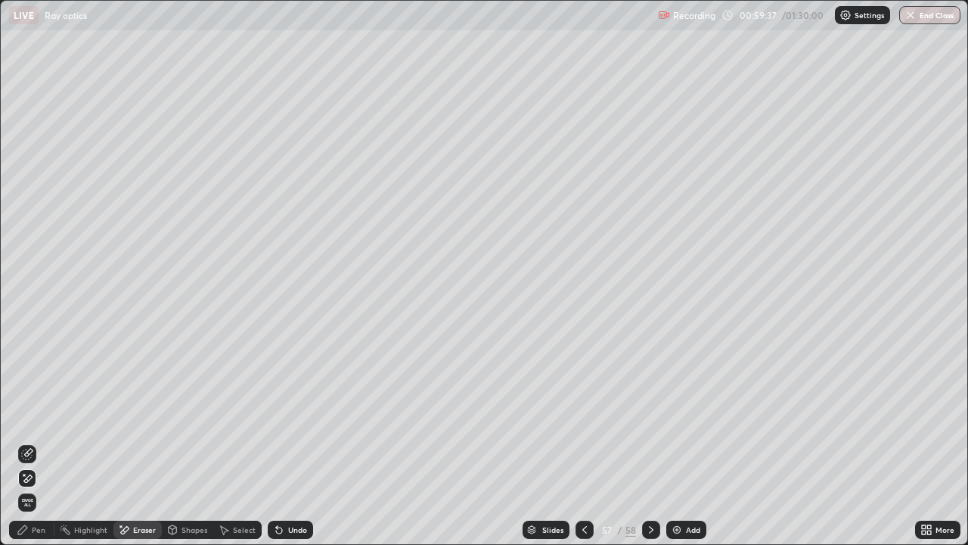
click at [37, 416] on div "Pen" at bounding box center [39, 530] width 14 height 8
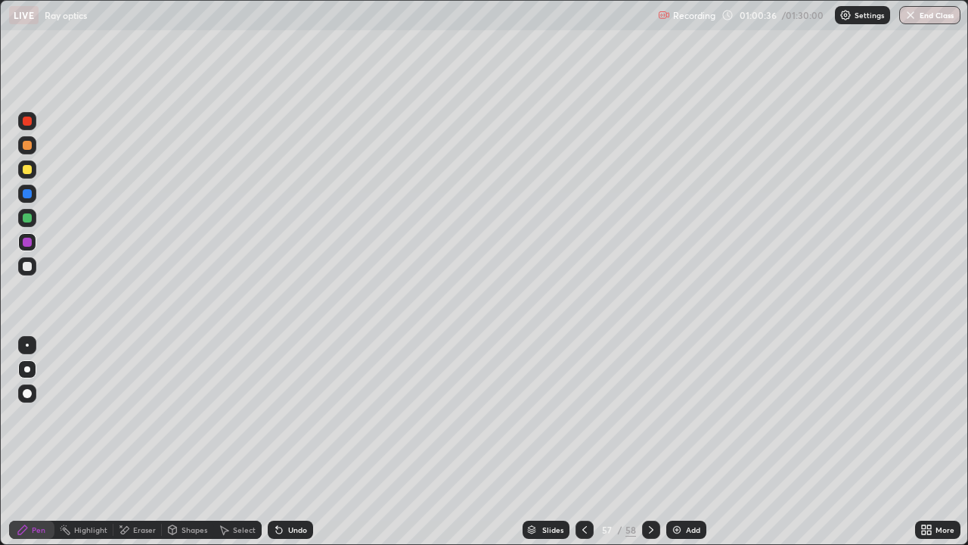
click at [27, 266] on div at bounding box center [27, 266] width 9 height 9
click at [26, 219] on div at bounding box center [27, 217] width 9 height 9
click at [583, 416] on icon at bounding box center [585, 530] width 12 height 12
click at [583, 416] on icon at bounding box center [585, 530] width 5 height 8
click at [583, 416] on icon at bounding box center [585, 530] width 12 height 12
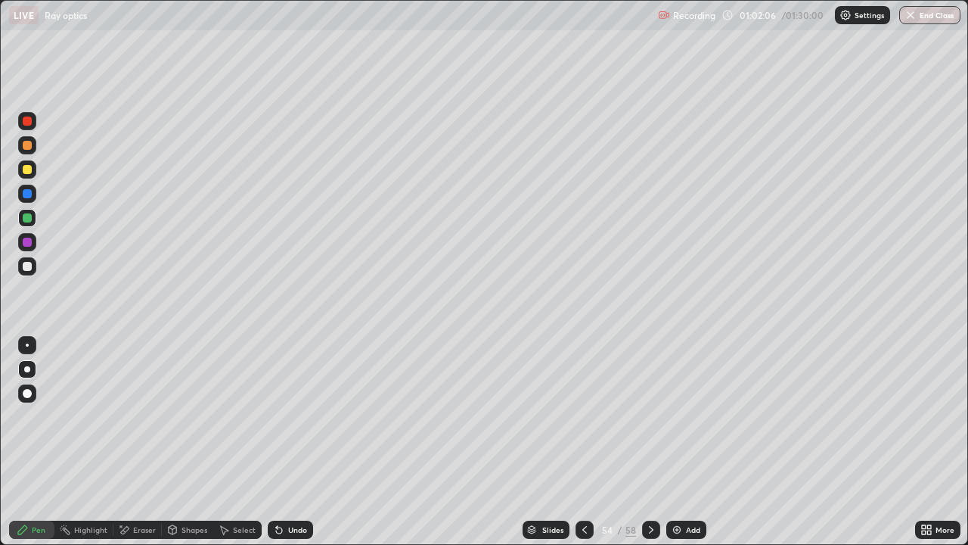
click at [33, 219] on div at bounding box center [27, 218] width 18 height 18
click at [649, 416] on icon at bounding box center [651, 530] width 12 height 12
click at [583, 416] on icon at bounding box center [585, 530] width 12 height 12
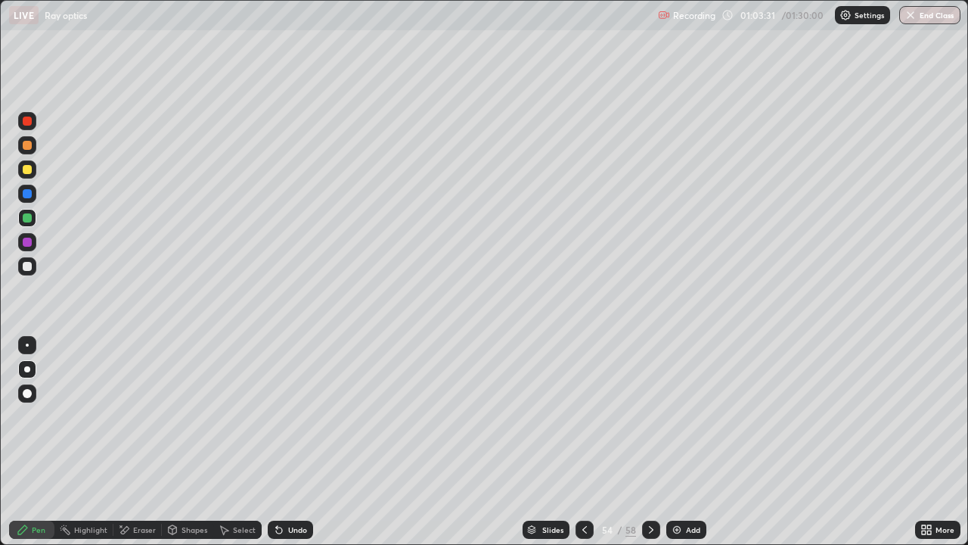
click at [649, 416] on icon at bounding box center [651, 530] width 12 height 12
click at [650, 416] on icon at bounding box center [651, 530] width 12 height 12
click at [581, 416] on icon at bounding box center [585, 530] width 12 height 12
click at [583, 416] on icon at bounding box center [585, 530] width 12 height 12
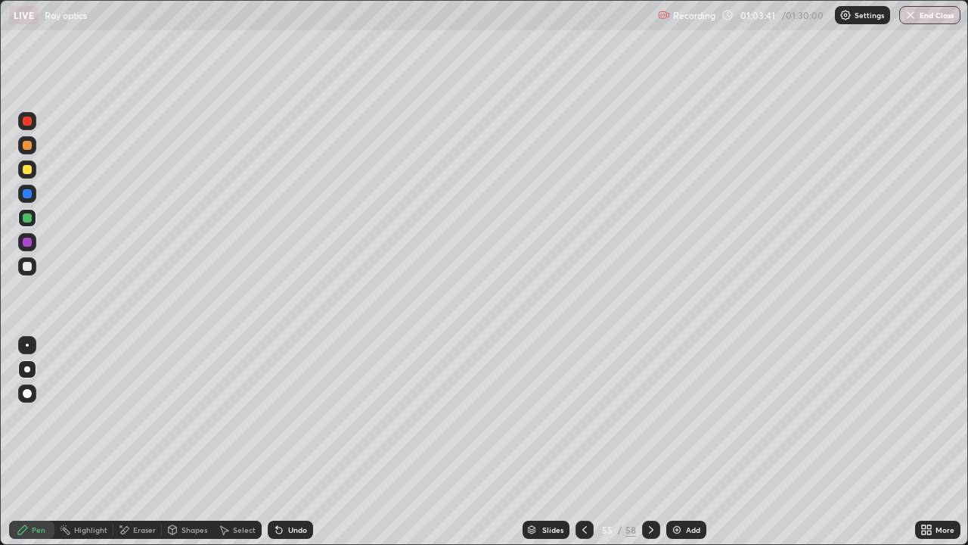
click at [581, 416] on div at bounding box center [585, 529] width 18 height 18
click at [194, 416] on div "Shapes" at bounding box center [195, 530] width 26 height 8
click at [144, 416] on div "Eraser" at bounding box center [144, 530] width 23 height 8
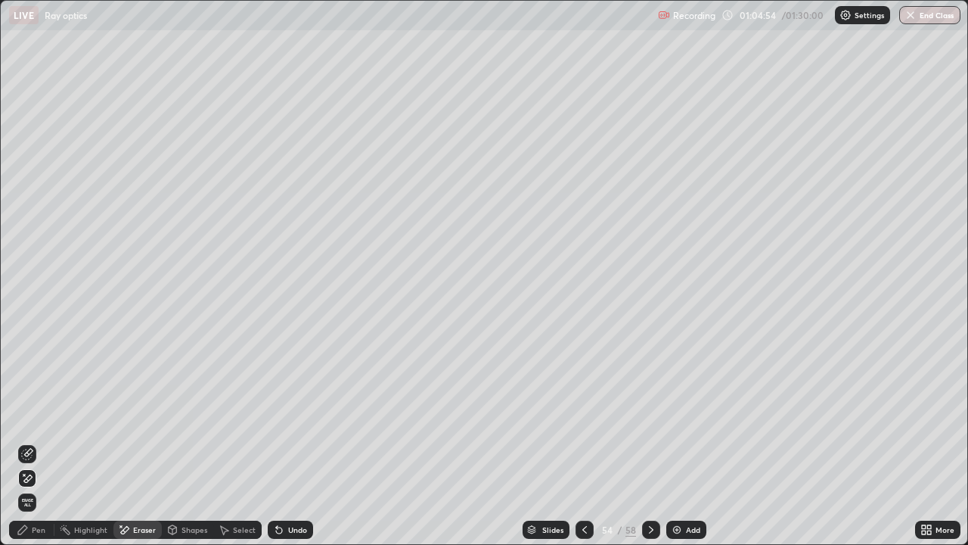
click at [39, 416] on div "Pen" at bounding box center [39, 530] width 14 height 8
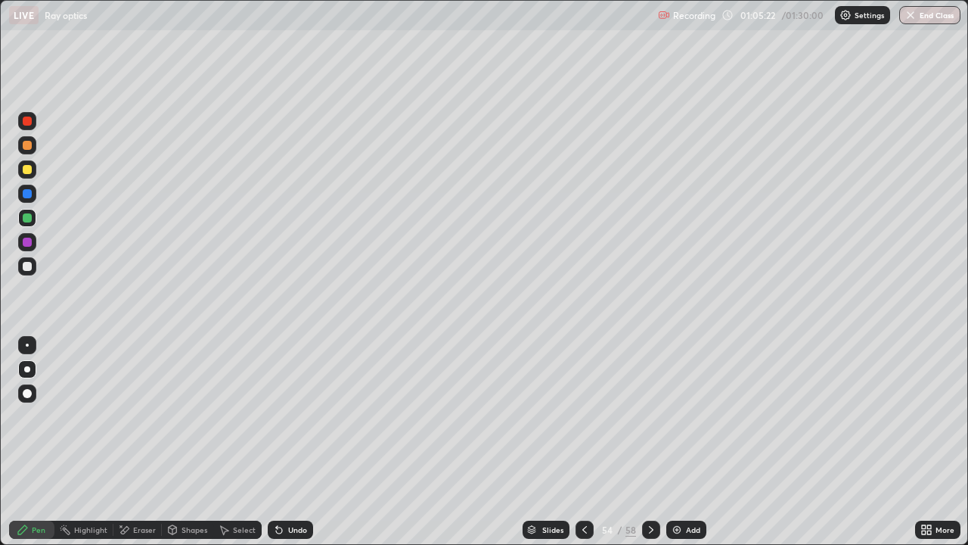
click at [644, 416] on div at bounding box center [651, 529] width 18 height 18
click at [642, 416] on div at bounding box center [651, 529] width 18 height 18
click at [645, 416] on icon at bounding box center [651, 530] width 12 height 12
click at [582, 416] on icon at bounding box center [585, 530] width 12 height 12
click at [579, 416] on icon at bounding box center [585, 530] width 12 height 12
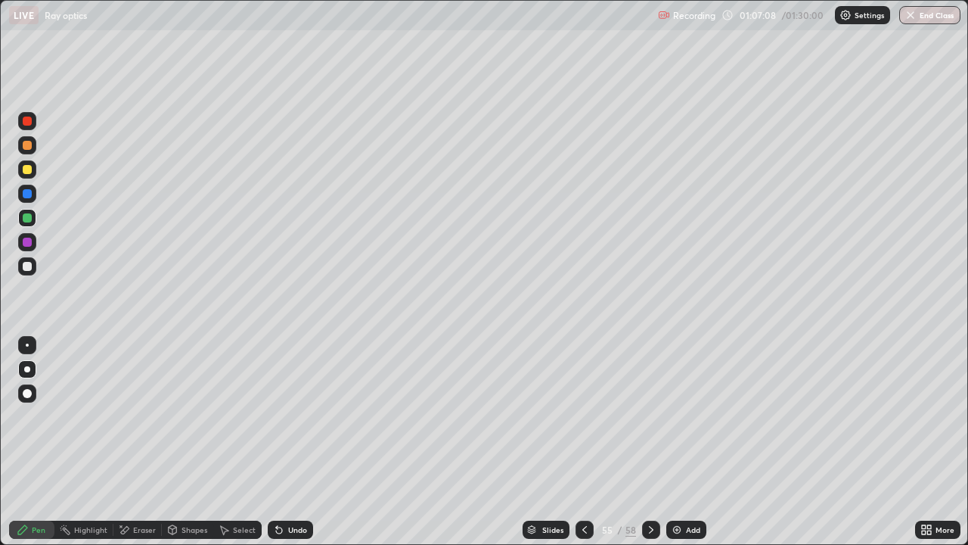
click at [576, 416] on div at bounding box center [585, 529] width 18 height 18
click at [579, 416] on div at bounding box center [585, 529] width 18 height 18
click at [582, 416] on icon at bounding box center [585, 530] width 12 height 12
click at [583, 416] on icon at bounding box center [585, 530] width 12 height 12
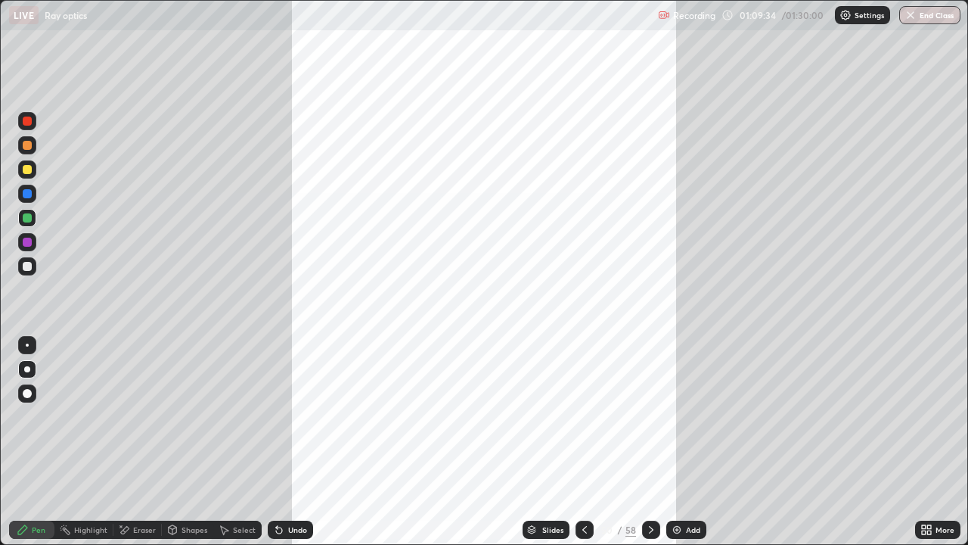
click at [650, 416] on icon at bounding box center [651, 530] width 12 height 12
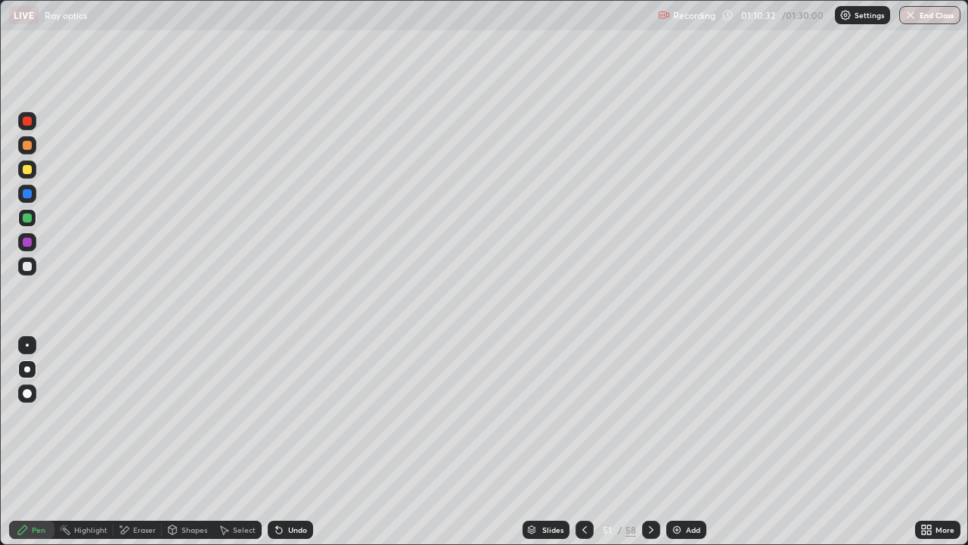
click at [648, 416] on icon at bounding box center [651, 530] width 12 height 12
click at [651, 416] on icon at bounding box center [651, 530] width 12 height 12
click at [655, 416] on icon at bounding box center [651, 530] width 12 height 12
click at [649, 416] on icon at bounding box center [651, 530] width 12 height 12
click at [650, 416] on icon at bounding box center [651, 530] width 12 height 12
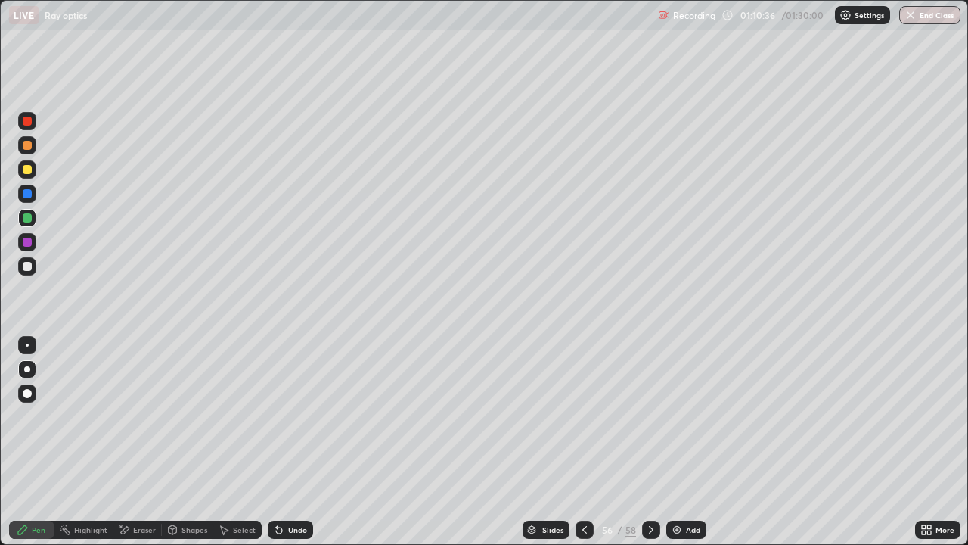
click at [667, 416] on div "Add" at bounding box center [686, 529] width 40 height 18
click at [648, 416] on icon at bounding box center [651, 530] width 12 height 12
click at [643, 416] on div at bounding box center [651, 529] width 18 height 18
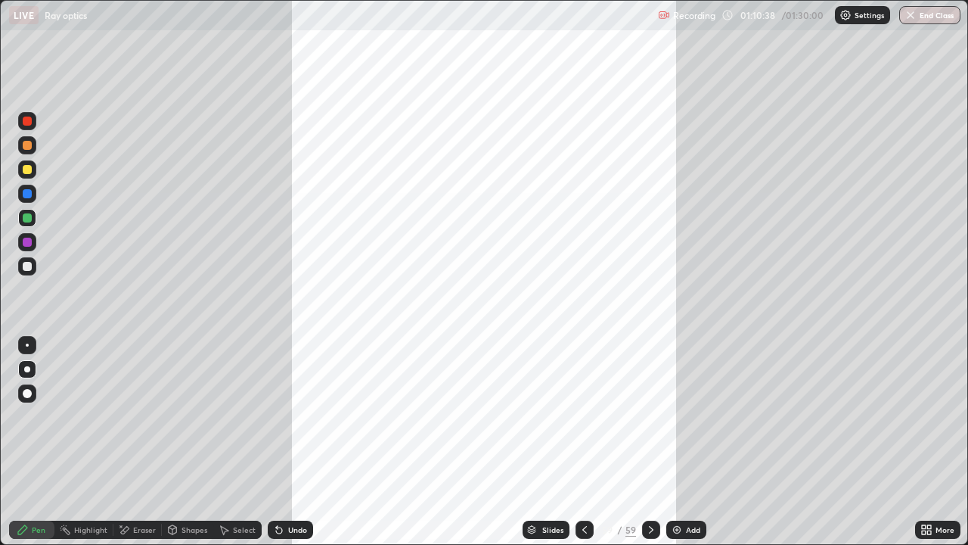
click at [583, 416] on icon at bounding box center [585, 530] width 12 height 12
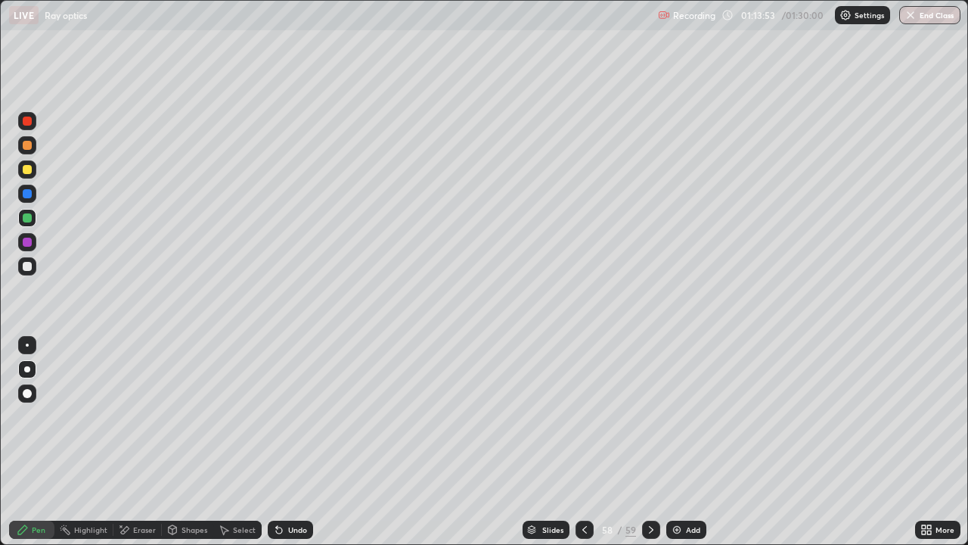
click at [576, 416] on div at bounding box center [585, 529] width 18 height 18
click at [654, 416] on icon at bounding box center [651, 530] width 12 height 12
click at [649, 416] on icon at bounding box center [651, 530] width 12 height 12
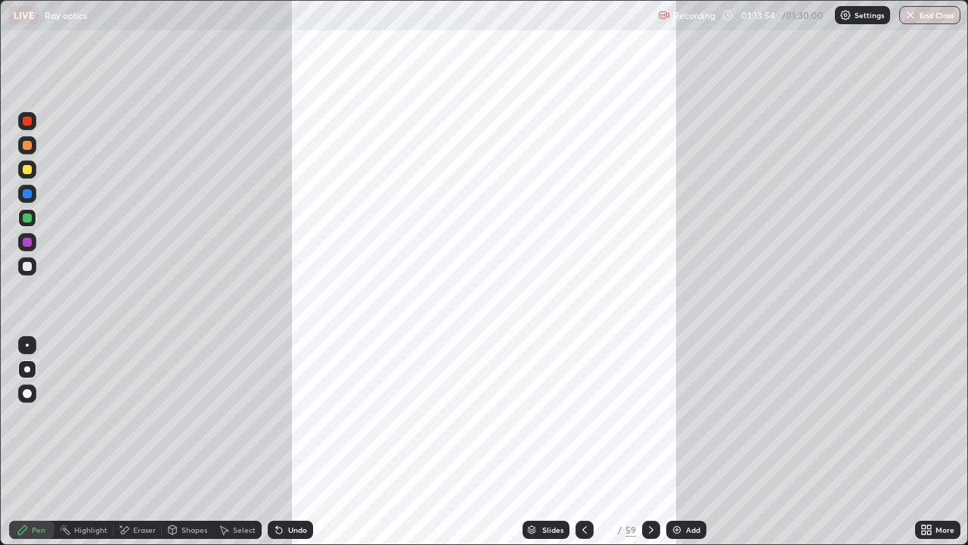
click at [648, 416] on icon at bounding box center [651, 530] width 12 height 12
click at [649, 416] on icon at bounding box center [651, 530] width 12 height 12
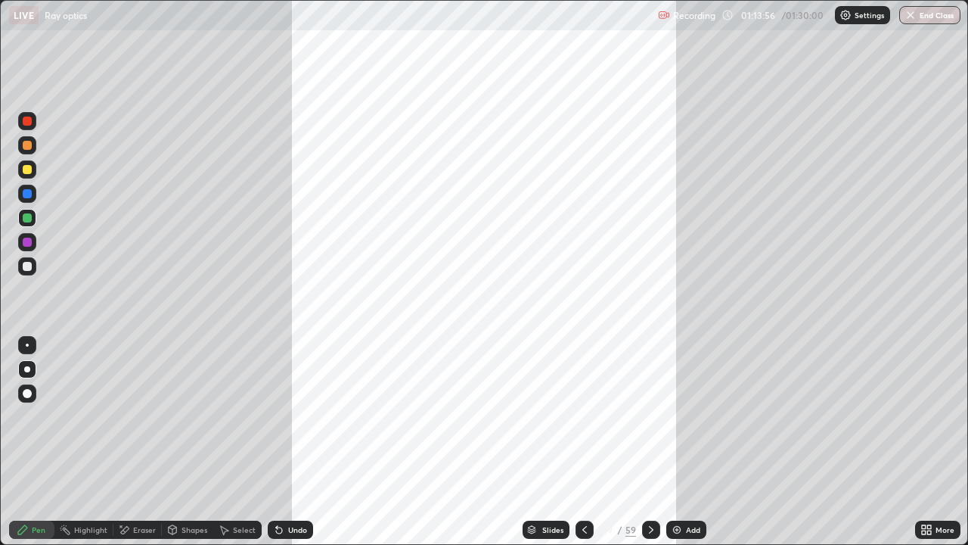
click at [587, 416] on div at bounding box center [585, 529] width 18 height 18
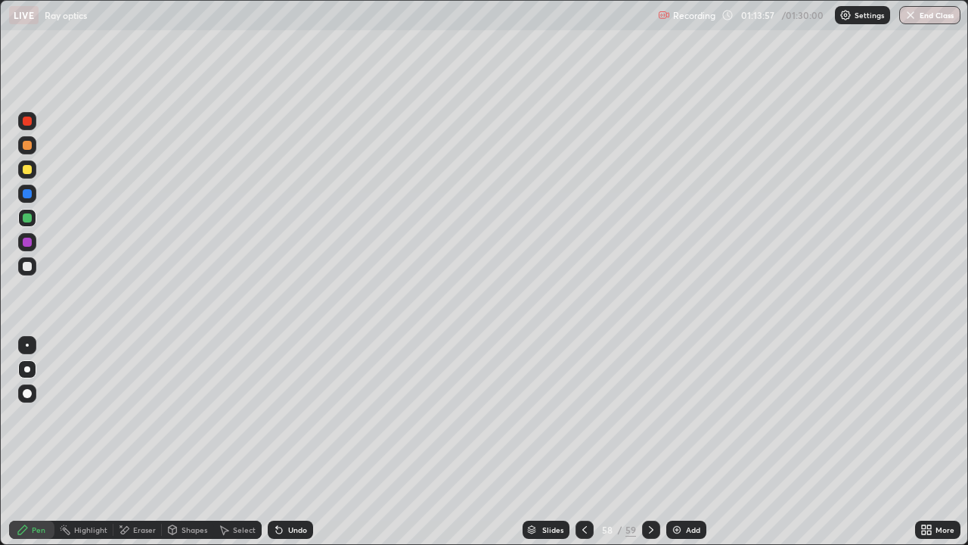
click at [643, 416] on div at bounding box center [651, 529] width 18 height 18
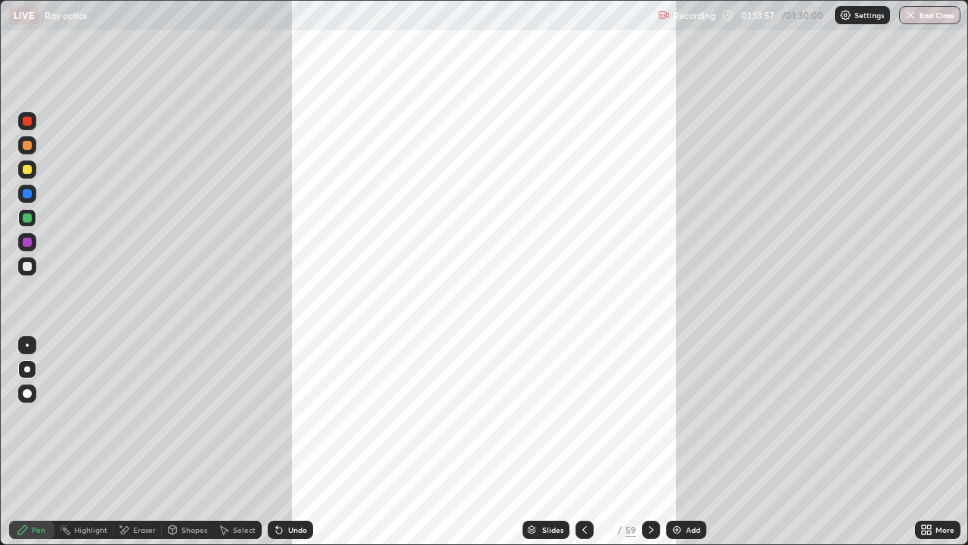
click at [642, 416] on div at bounding box center [651, 529] width 18 height 18
click at [645, 416] on div at bounding box center [651, 529] width 18 height 18
click at [649, 416] on icon at bounding box center [651, 530] width 12 height 12
click at [649, 416] on icon at bounding box center [651, 530] width 5 height 8
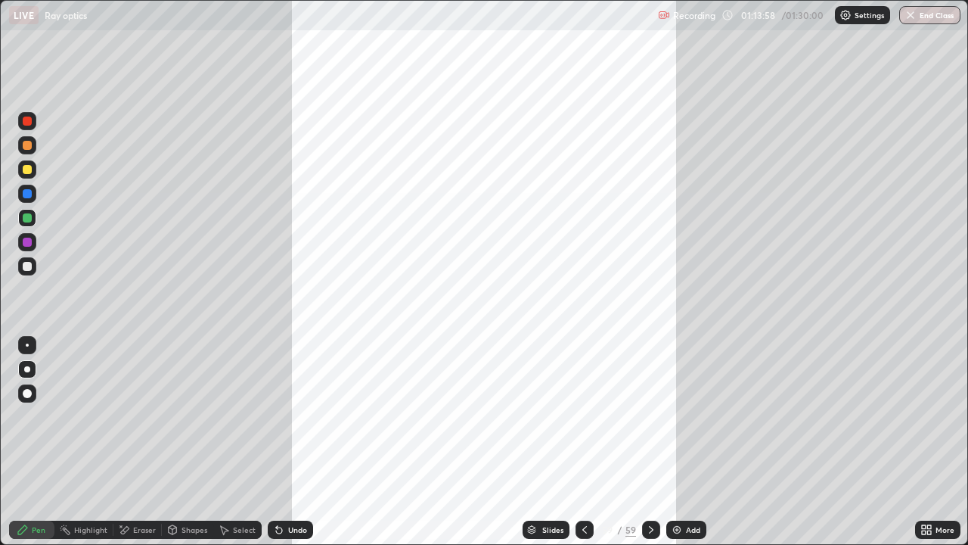
click at [649, 416] on icon at bounding box center [651, 530] width 12 height 12
click at [583, 416] on icon at bounding box center [585, 530] width 12 height 12
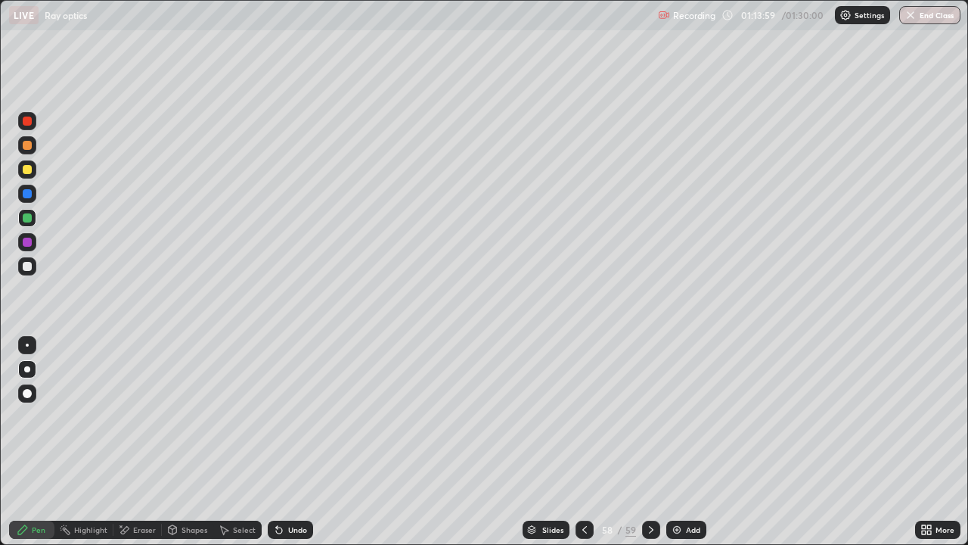
click at [543, 416] on div "Slides" at bounding box center [552, 530] width 21 height 8
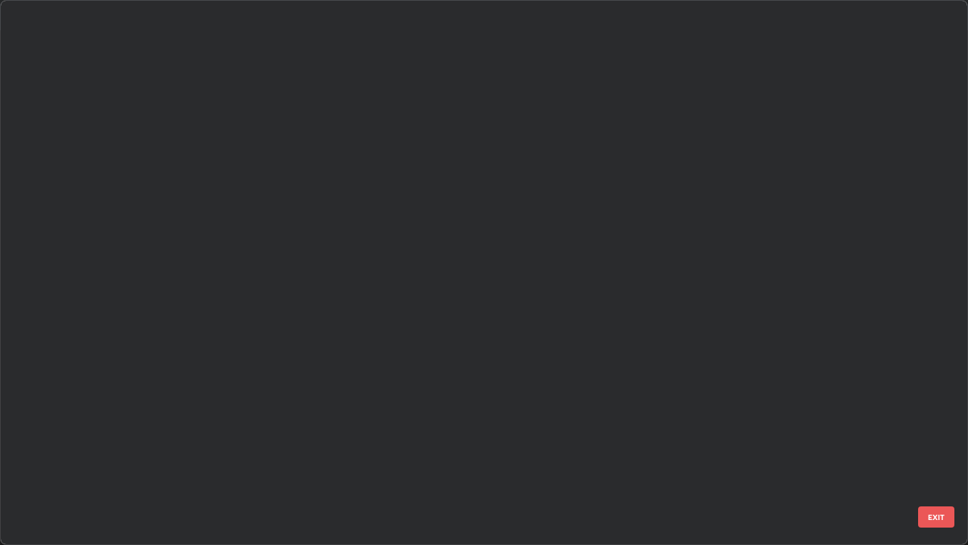
scroll to position [539, 959]
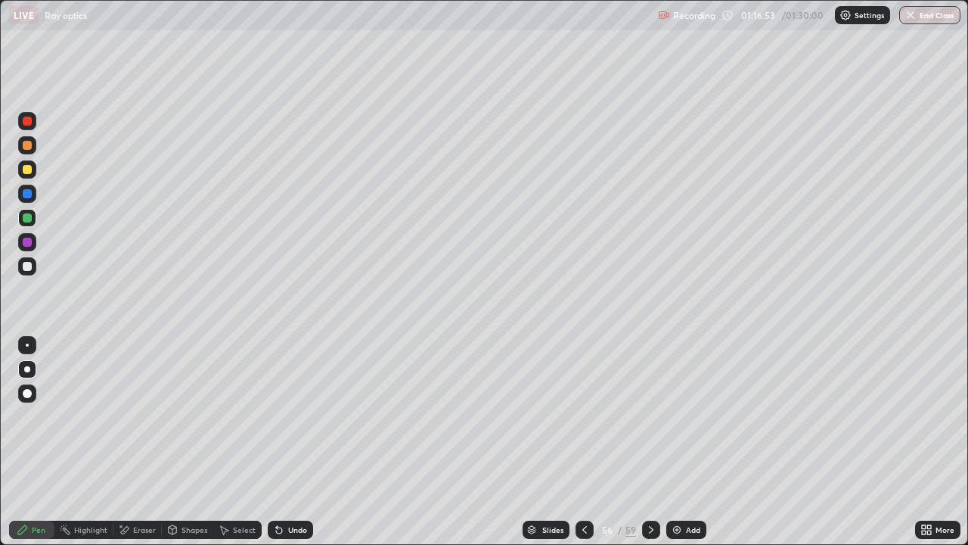
click at [581, 416] on icon at bounding box center [585, 530] width 12 height 12
click at [583, 416] on icon at bounding box center [585, 530] width 12 height 12
click at [649, 416] on icon at bounding box center [651, 530] width 12 height 12
click at [648, 416] on icon at bounding box center [651, 530] width 12 height 12
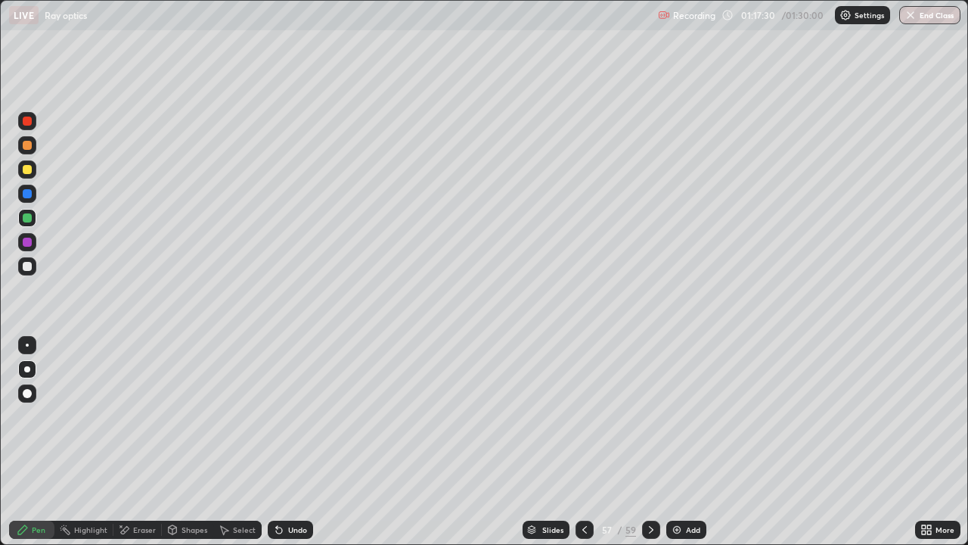
click at [646, 416] on icon at bounding box center [651, 530] width 12 height 12
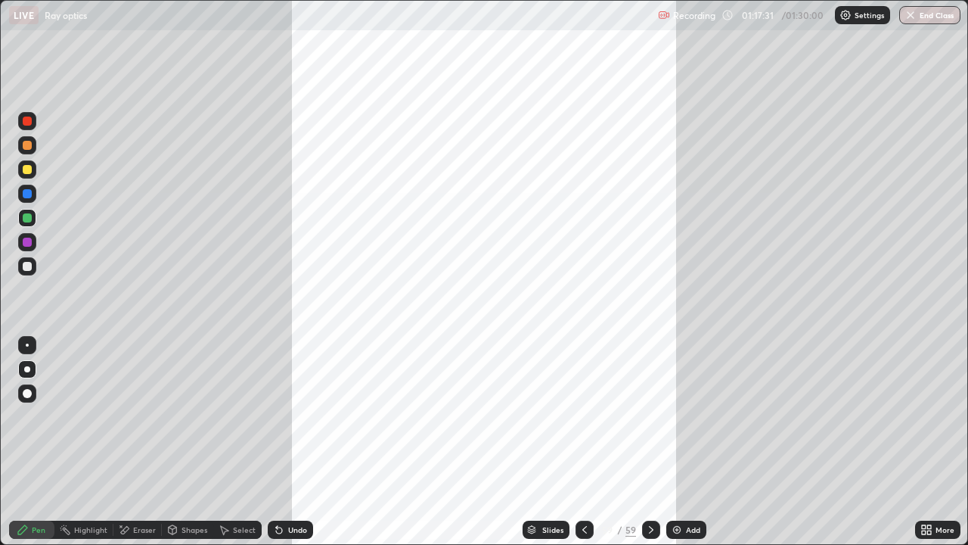
click at [645, 416] on icon at bounding box center [651, 530] width 12 height 12
click at [682, 416] on div "Add" at bounding box center [686, 529] width 40 height 18
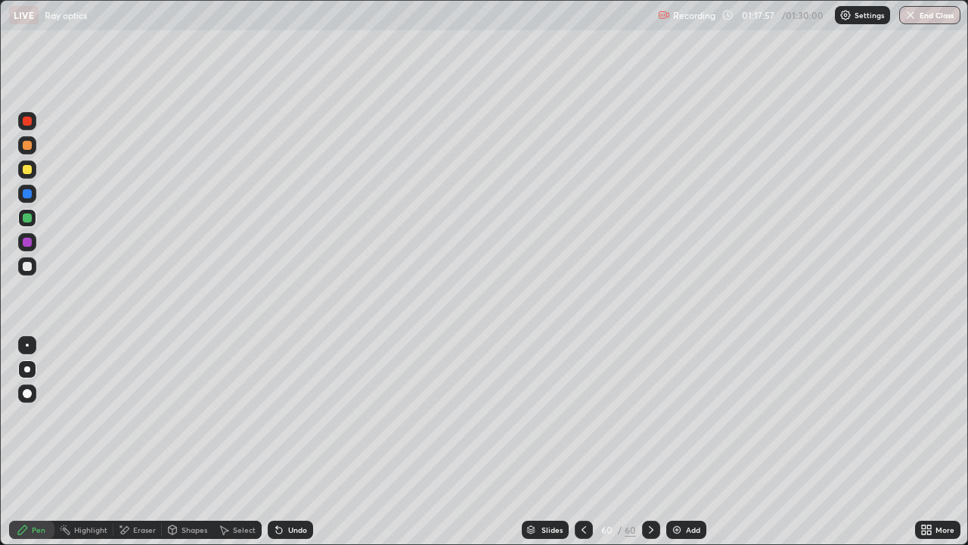
click at [583, 416] on icon at bounding box center [584, 530] width 12 height 12
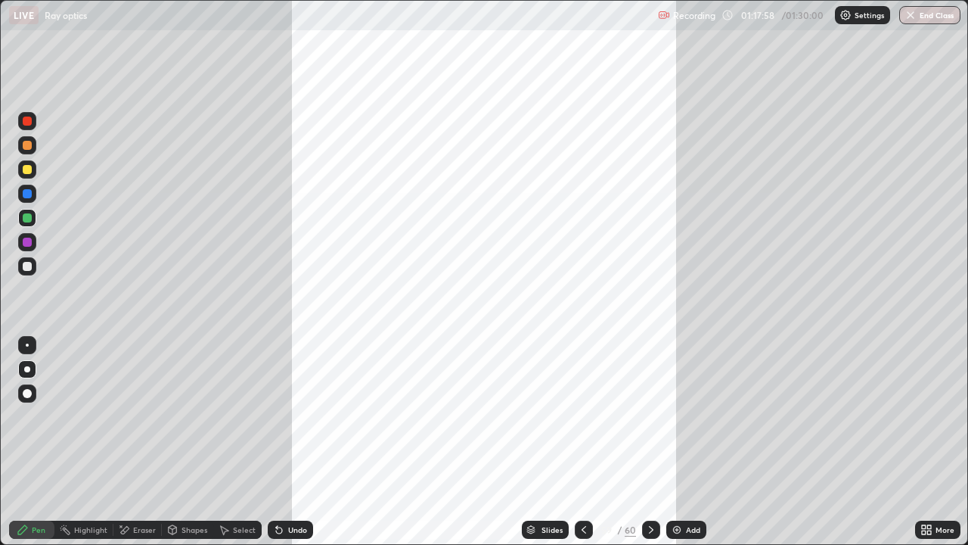
click at [583, 416] on icon at bounding box center [584, 530] width 12 height 12
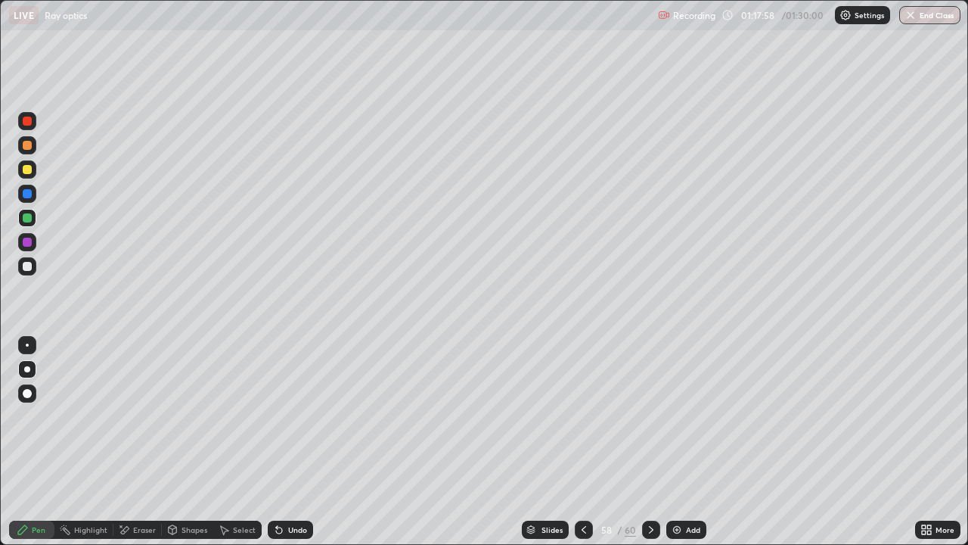
click at [583, 416] on icon at bounding box center [584, 530] width 12 height 12
click at [582, 416] on icon at bounding box center [584, 530] width 5 height 8
click at [657, 416] on div at bounding box center [651, 529] width 18 height 18
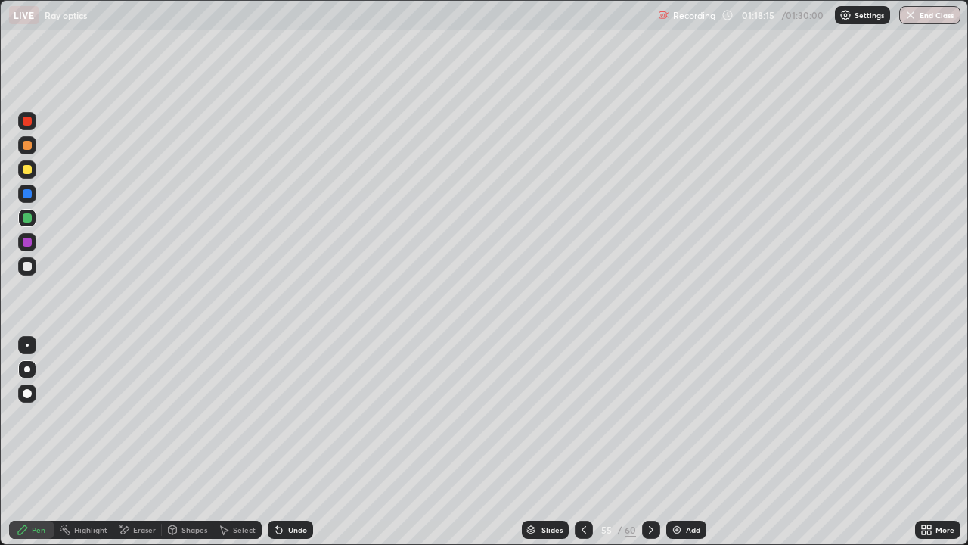
click at [650, 416] on icon at bounding box center [651, 530] width 12 height 12
click at [650, 416] on icon at bounding box center [651, 530] width 5 height 8
click at [651, 416] on icon at bounding box center [651, 530] width 12 height 12
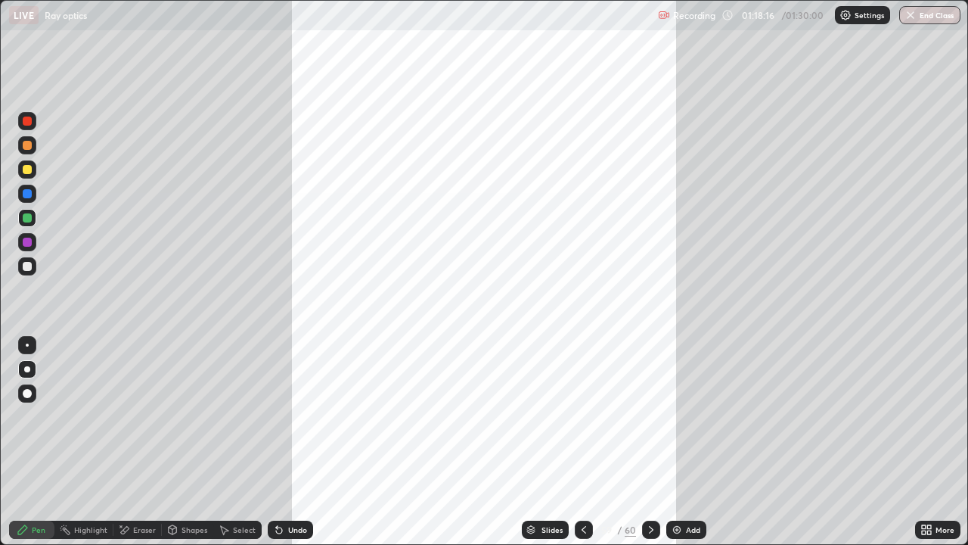
click at [651, 416] on icon at bounding box center [651, 530] width 12 height 12
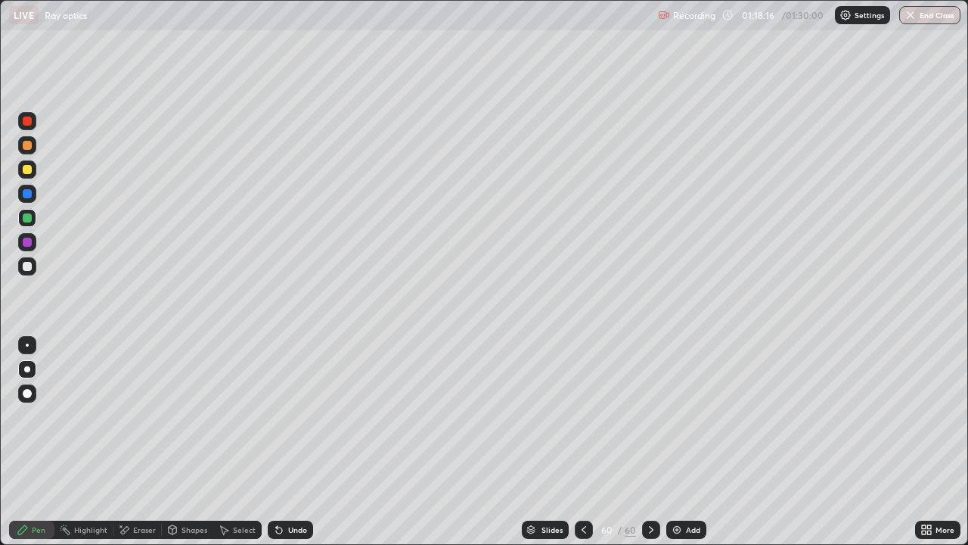
click at [650, 416] on icon at bounding box center [651, 530] width 12 height 12
click at [295, 416] on div "Undo" at bounding box center [297, 530] width 19 height 8
click at [289, 416] on div "Undo" at bounding box center [297, 530] width 19 height 8
click at [281, 416] on icon at bounding box center [279, 530] width 12 height 12
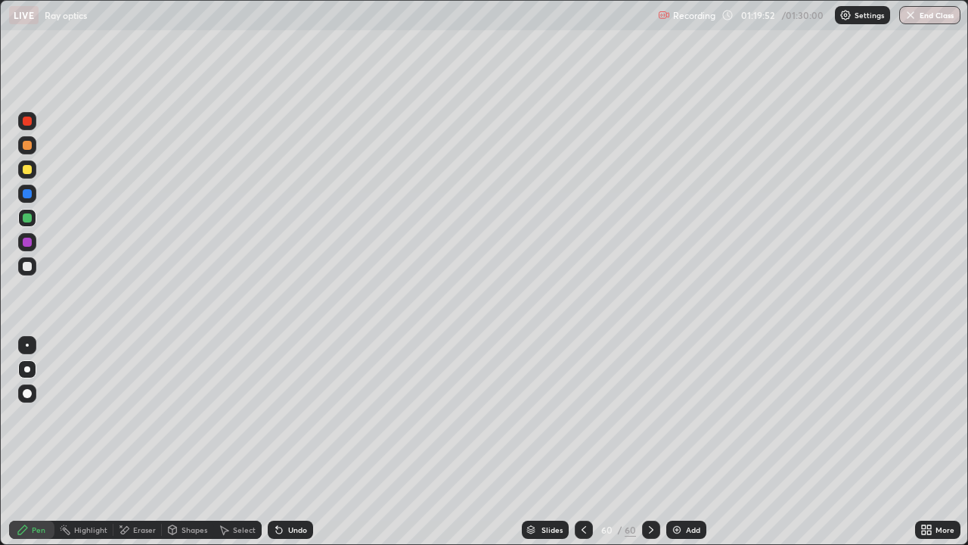
click at [145, 416] on div "Eraser" at bounding box center [144, 530] width 23 height 8
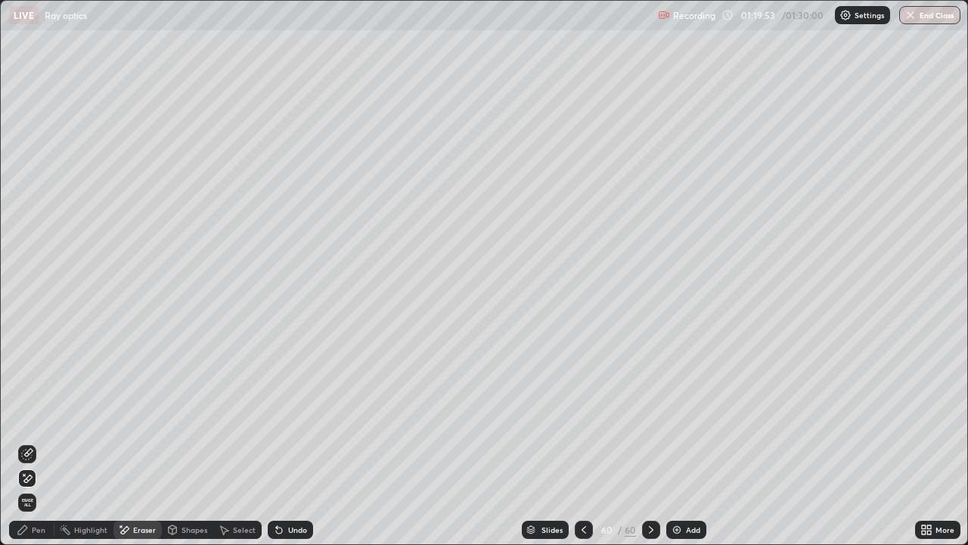
click at [31, 416] on div "Pen" at bounding box center [31, 529] width 45 height 18
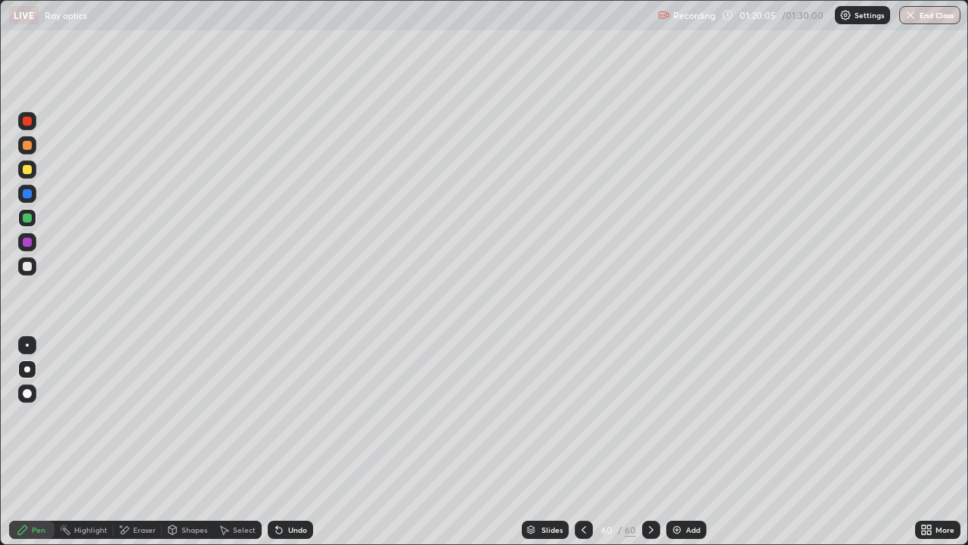
click at [135, 416] on div "Eraser" at bounding box center [144, 530] width 23 height 8
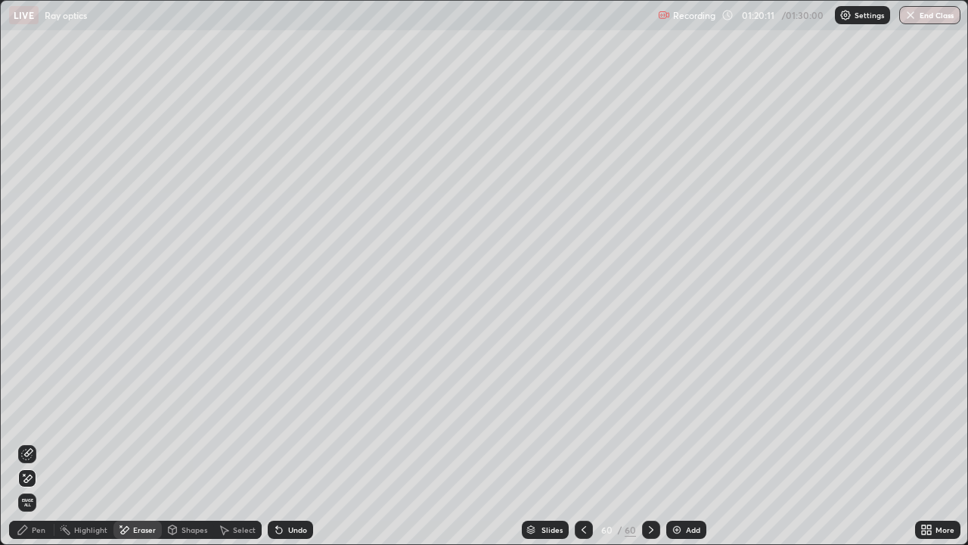
click at [33, 416] on div "Pen" at bounding box center [31, 529] width 45 height 18
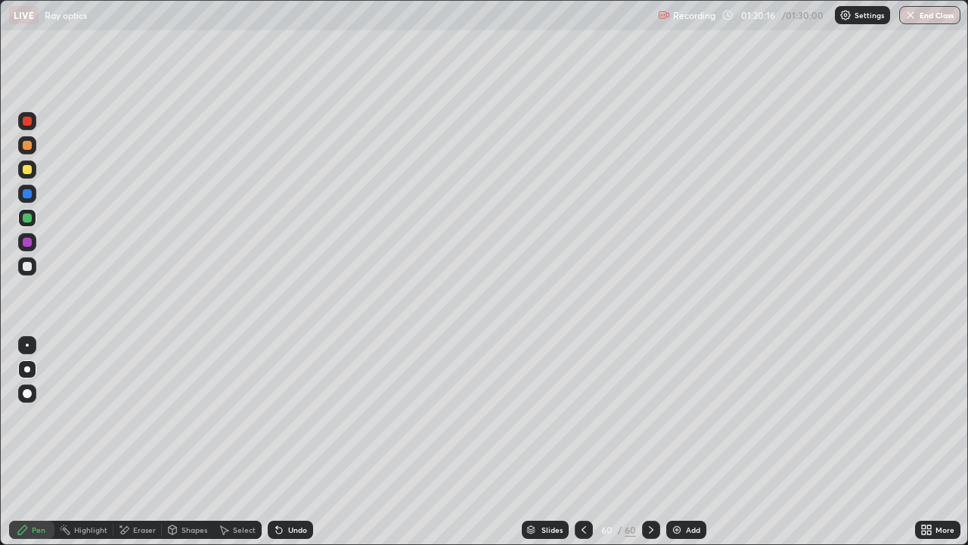
click at [134, 416] on div "Eraser" at bounding box center [144, 530] width 23 height 8
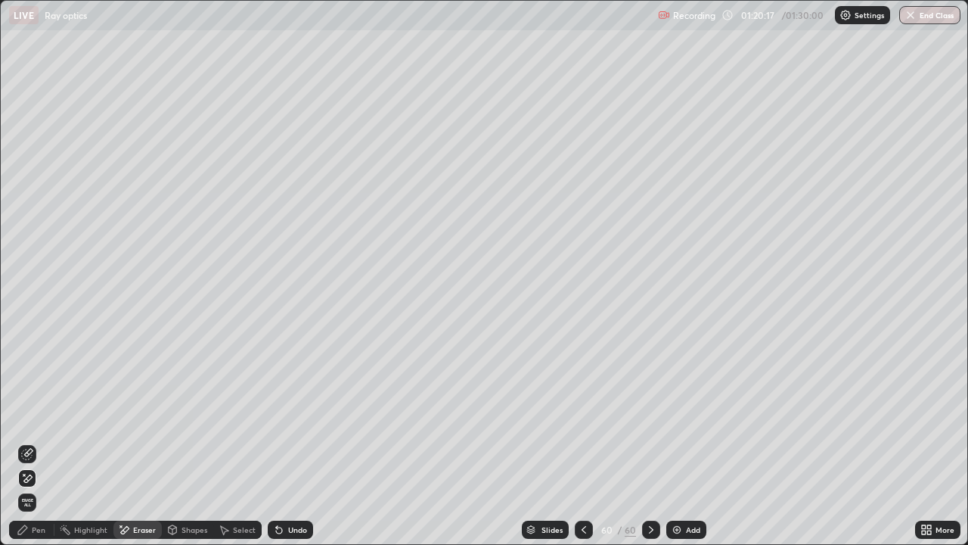
click at [39, 416] on div "Pen" at bounding box center [39, 530] width 14 height 8
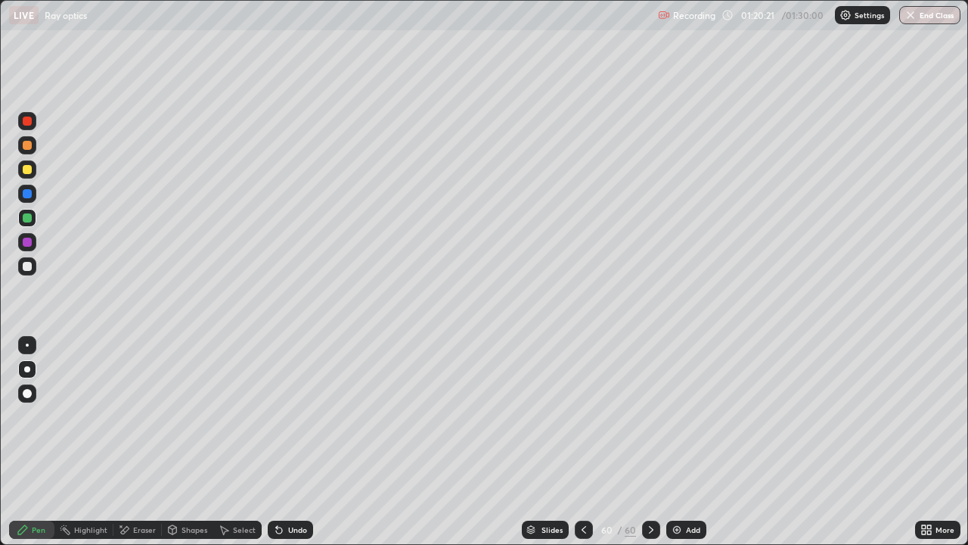
click at [276, 416] on icon at bounding box center [277, 527] width 2 height 2
click at [128, 416] on icon at bounding box center [125, 530] width 8 height 8
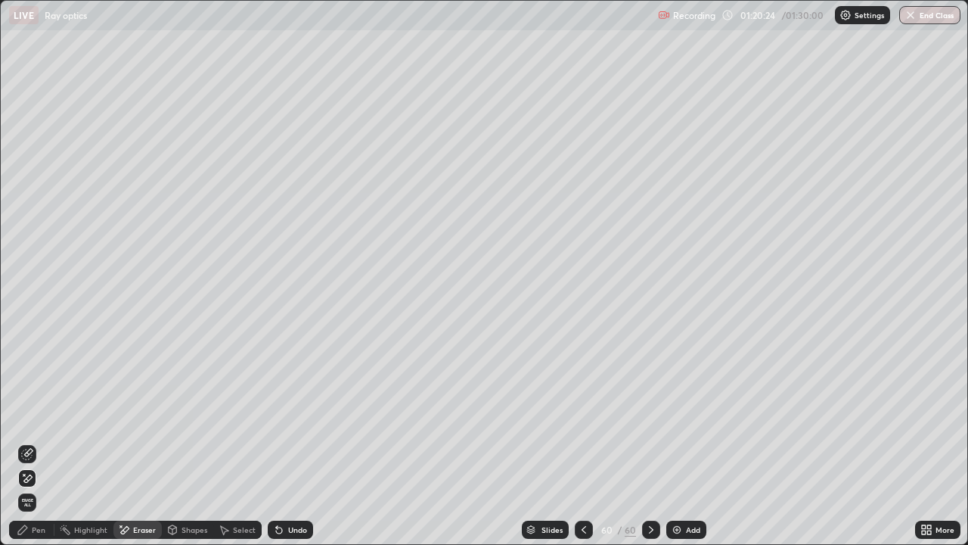
click at [33, 416] on div "Pen" at bounding box center [39, 530] width 14 height 8
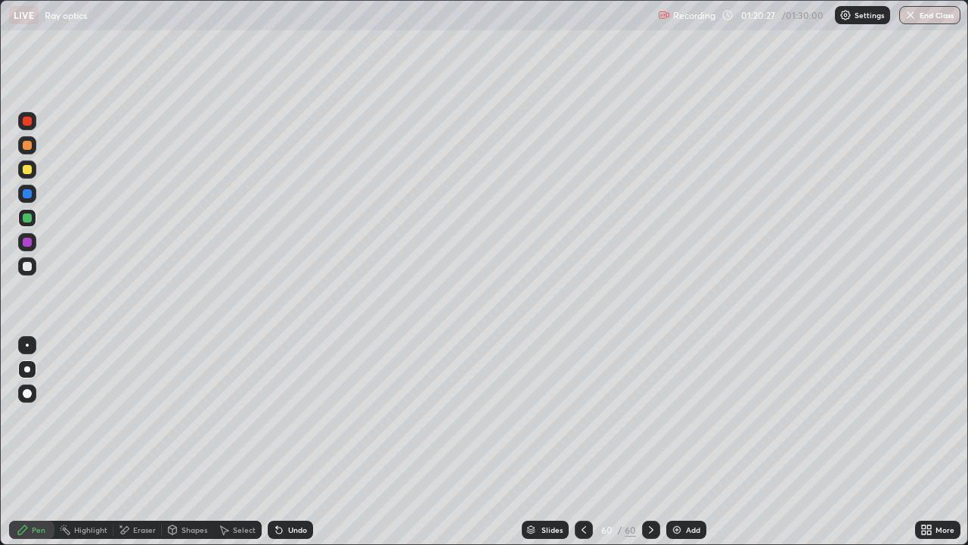
click at [135, 416] on div "Eraser" at bounding box center [137, 529] width 48 height 18
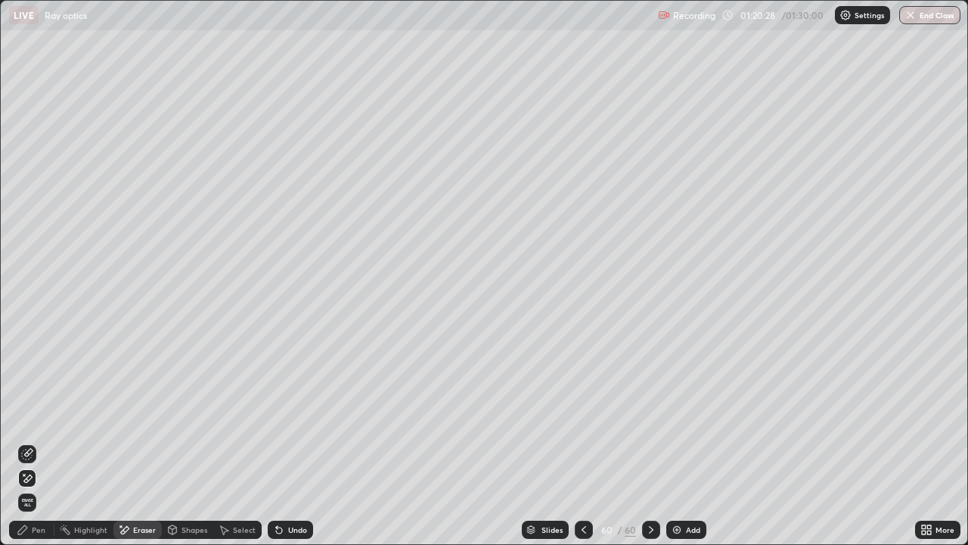
click at [23, 416] on div "Pen" at bounding box center [31, 529] width 45 height 18
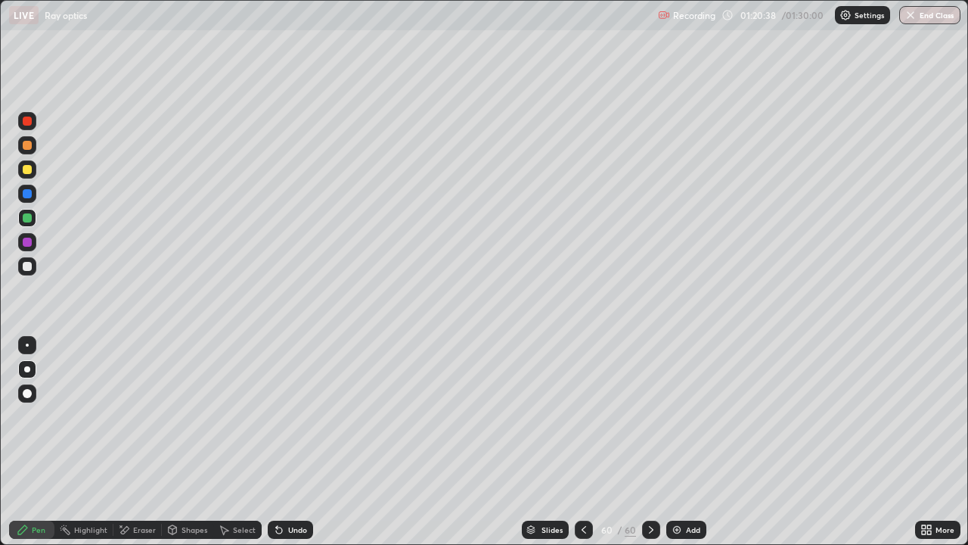
click at [575, 416] on div at bounding box center [584, 529] width 18 height 18
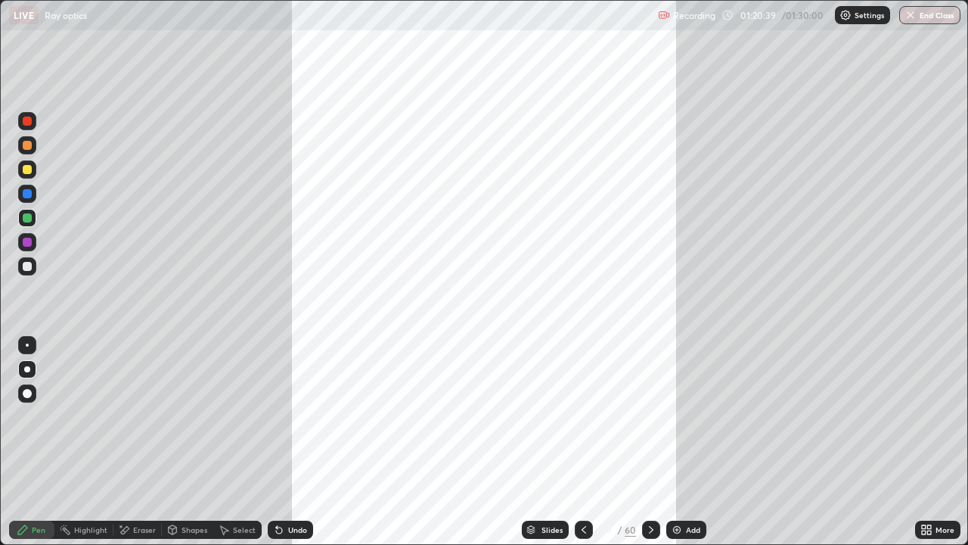
click at [583, 416] on icon at bounding box center [584, 530] width 12 height 12
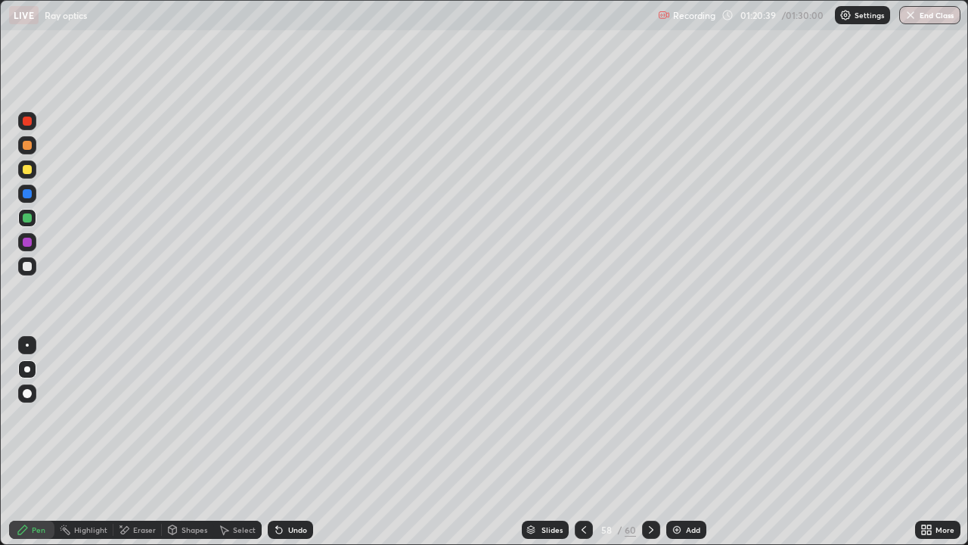
click at [583, 416] on icon at bounding box center [584, 530] width 12 height 12
click at [585, 416] on div at bounding box center [584, 529] width 18 height 18
click at [583, 416] on icon at bounding box center [584, 530] width 12 height 12
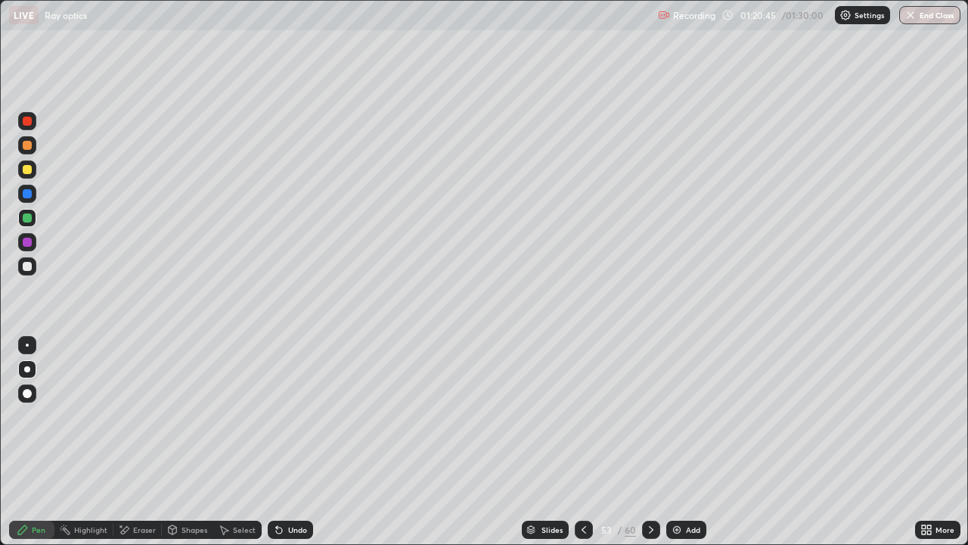
click at [581, 416] on icon at bounding box center [584, 530] width 12 height 12
click at [576, 416] on div at bounding box center [584, 529] width 18 height 18
click at [642, 416] on div at bounding box center [651, 529] width 18 height 18
click at [650, 416] on icon at bounding box center [651, 530] width 12 height 12
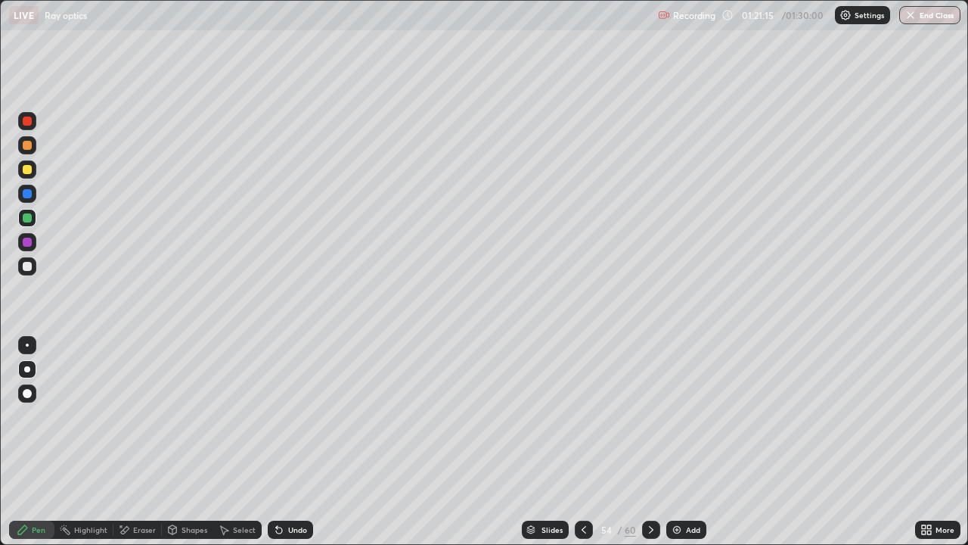
click at [650, 416] on icon at bounding box center [651, 530] width 12 height 12
click at [583, 416] on icon at bounding box center [584, 530] width 12 height 12
click at [645, 416] on icon at bounding box center [651, 530] width 12 height 12
click at [644, 416] on div at bounding box center [651, 529] width 18 height 18
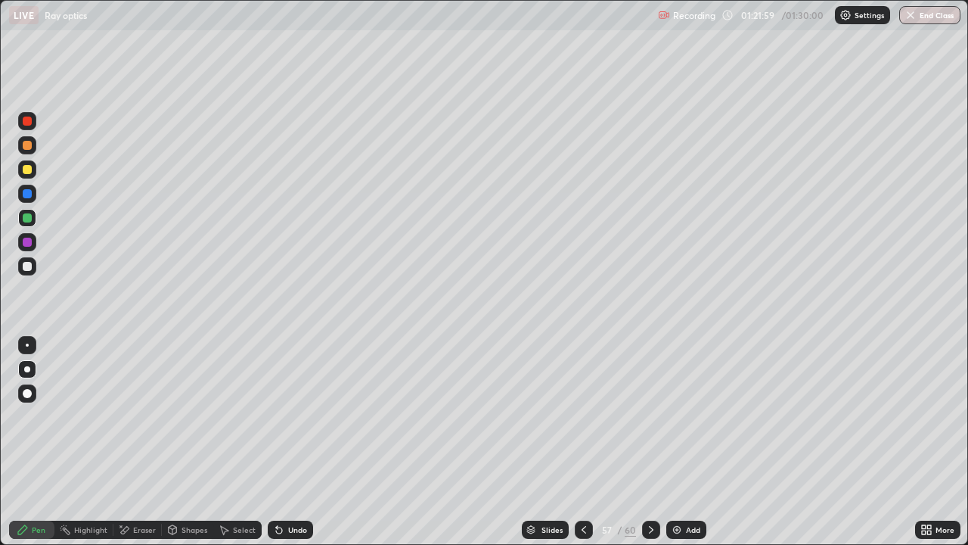
click at [650, 416] on icon at bounding box center [651, 530] width 12 height 12
click at [683, 416] on div "Add" at bounding box center [686, 529] width 40 height 18
click at [34, 264] on div at bounding box center [27, 266] width 18 height 18
click at [23, 173] on div at bounding box center [27, 169] width 18 height 18
click at [26, 267] on div at bounding box center [27, 266] width 9 height 9
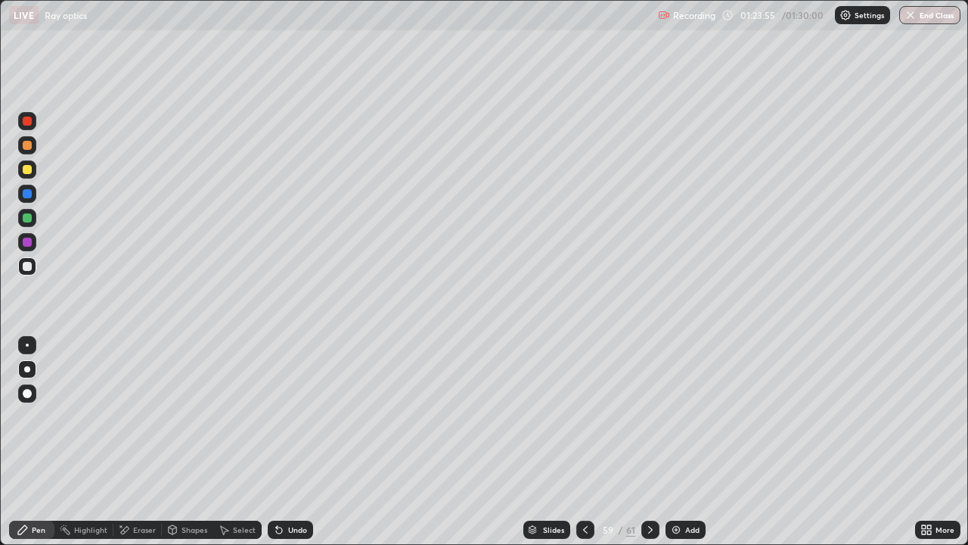
click at [235, 416] on div "Select" at bounding box center [244, 530] width 23 height 8
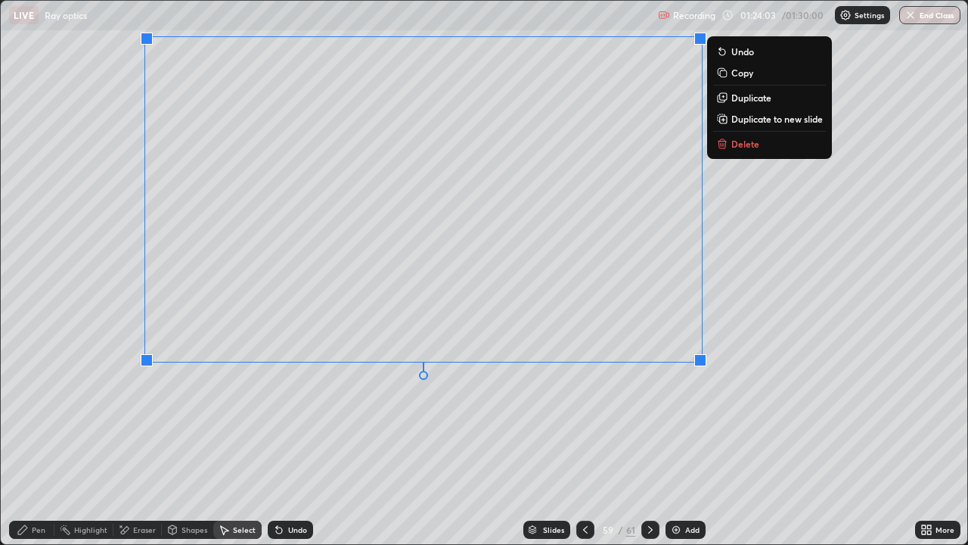
click at [494, 416] on div "0 ° Undo Copy Duplicate Duplicate to new slide Delete" at bounding box center [484, 272] width 967 height 543
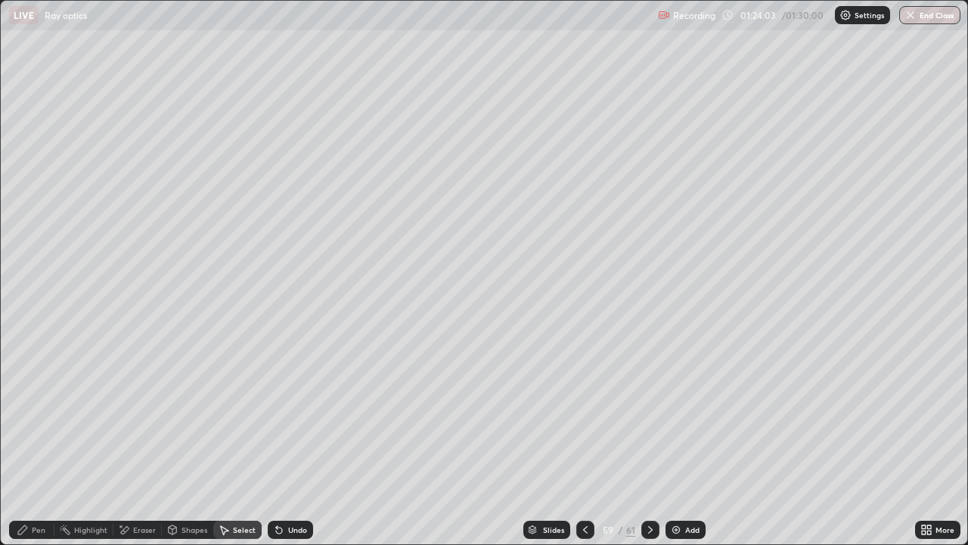
click at [39, 416] on div "Pen" at bounding box center [31, 529] width 45 height 18
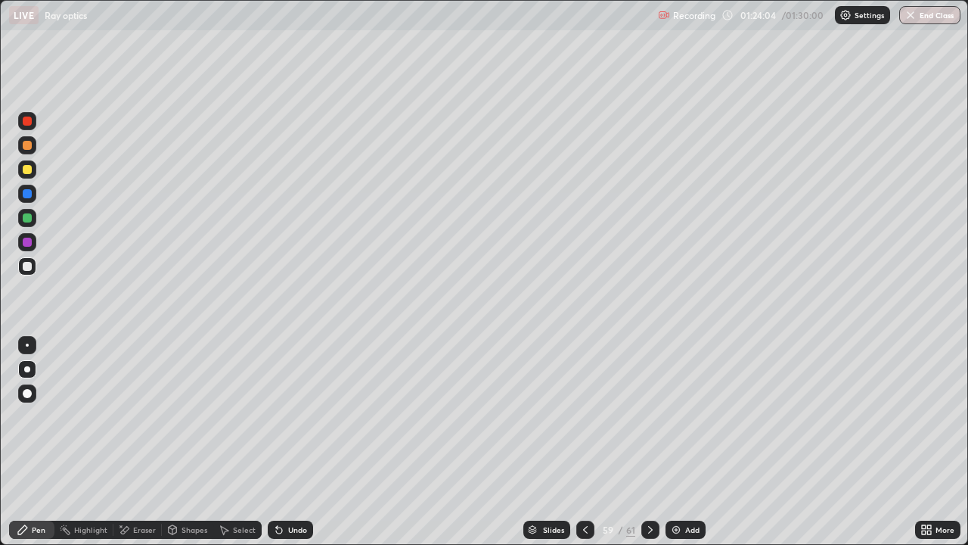
click at [30, 219] on div at bounding box center [27, 217] width 9 height 9
click at [36, 121] on div at bounding box center [27, 121] width 18 height 18
click at [135, 416] on div "Eraser" at bounding box center [144, 530] width 23 height 8
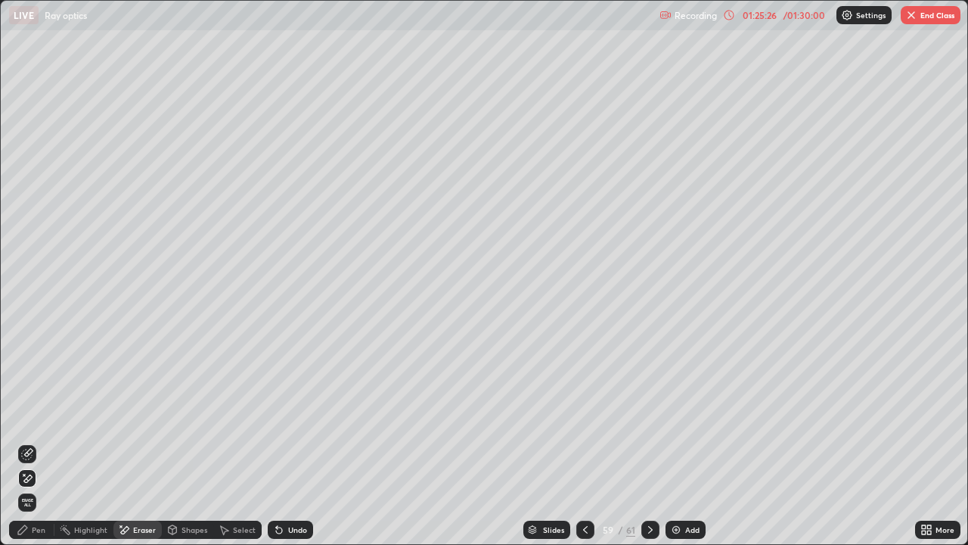
click at [28, 416] on icon at bounding box center [23, 530] width 12 height 12
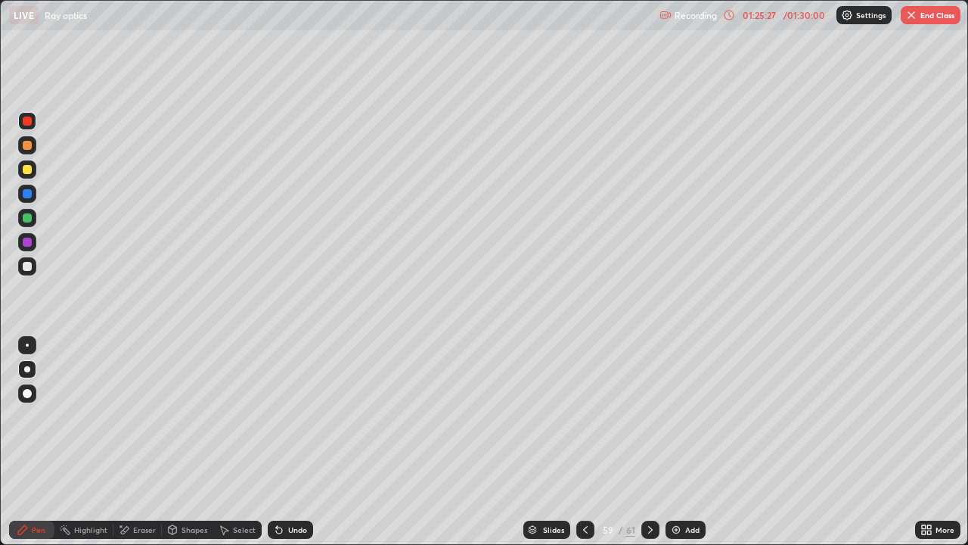
click at [28, 244] on div at bounding box center [27, 242] width 9 height 9
click at [679, 416] on div "Add" at bounding box center [686, 529] width 40 height 18
click at [576, 416] on div at bounding box center [585, 529] width 18 height 18
click at [645, 416] on icon at bounding box center [651, 530] width 12 height 12
click at [27, 122] on div at bounding box center [27, 121] width 9 height 9
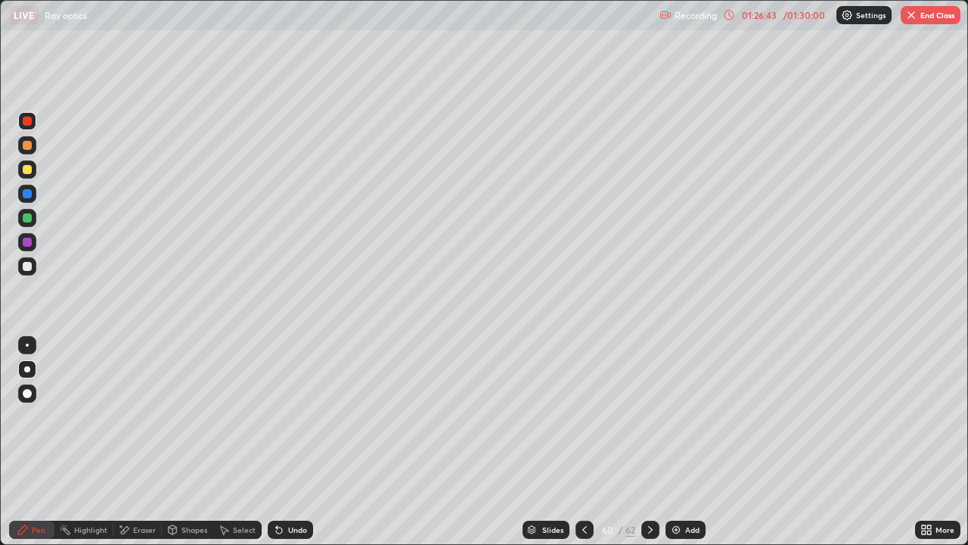
click at [303, 416] on div "Undo" at bounding box center [297, 530] width 19 height 8
click at [293, 416] on div "Undo" at bounding box center [297, 530] width 19 height 8
click at [27, 216] on div at bounding box center [27, 217] width 9 height 9
click at [298, 416] on div "Undo" at bounding box center [290, 529] width 45 height 18
click at [292, 416] on div "Undo" at bounding box center [297, 530] width 19 height 8
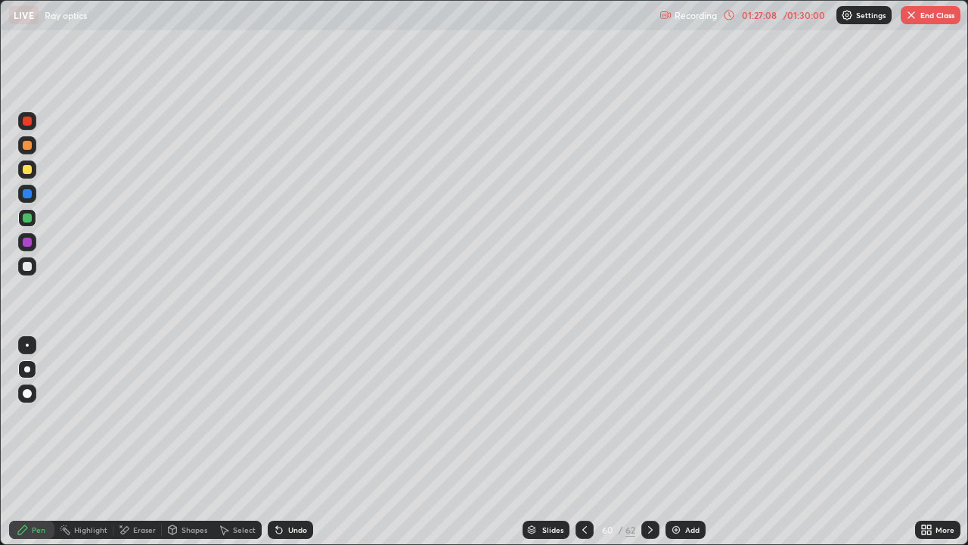
click at [288, 416] on div "Undo" at bounding box center [297, 530] width 19 height 8
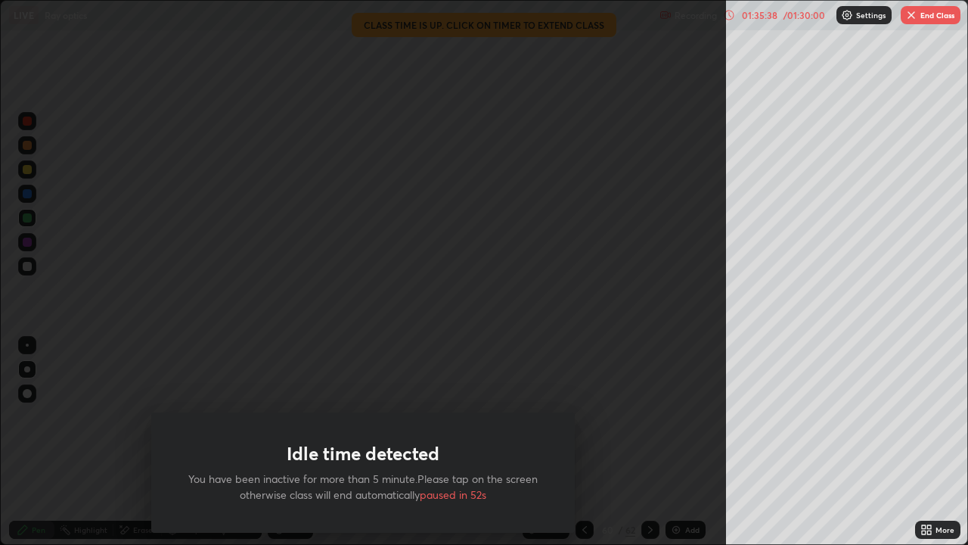
click at [925, 14] on button "End Class" at bounding box center [931, 15] width 60 height 18
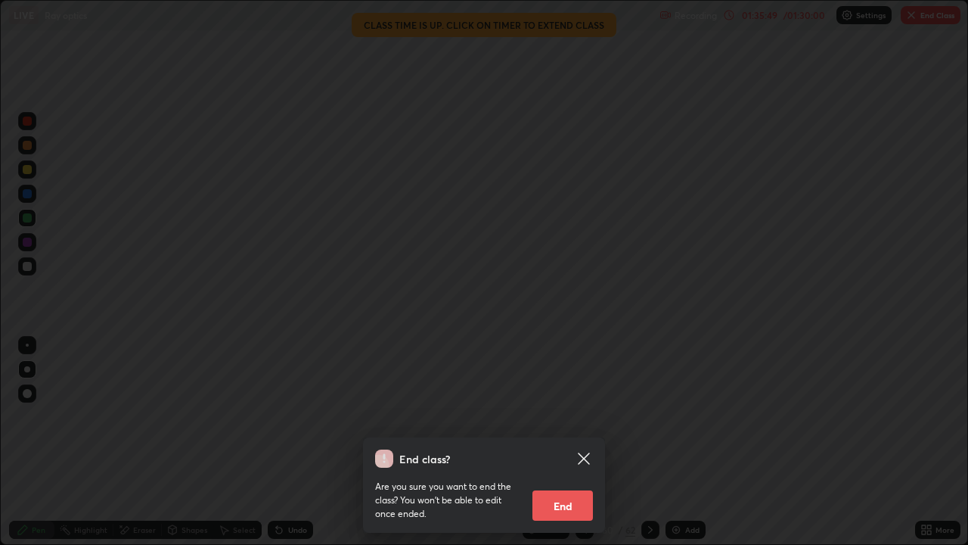
click at [567, 416] on button "End" at bounding box center [563, 505] width 61 height 30
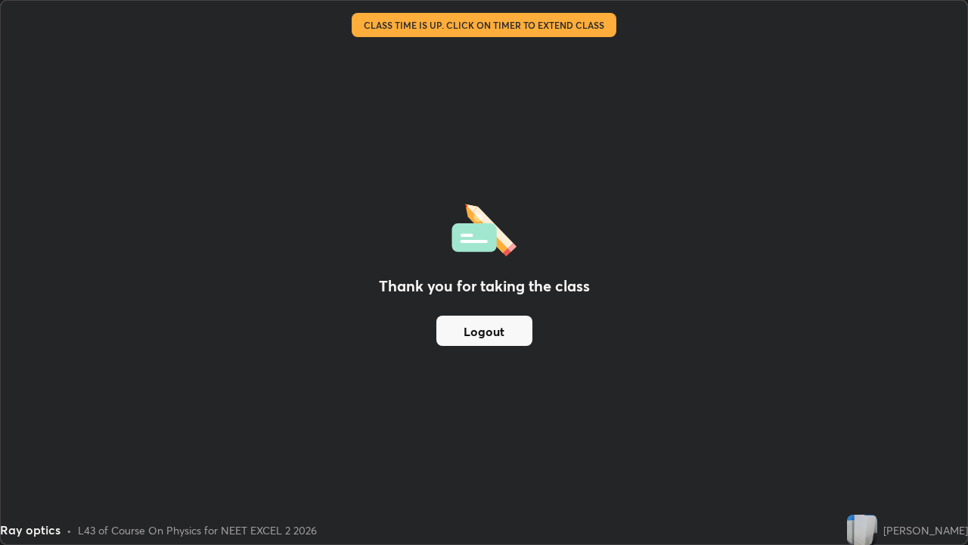
click at [508, 331] on button "Logout" at bounding box center [485, 330] width 96 height 30
